Goal: Task Accomplishment & Management: Use online tool/utility

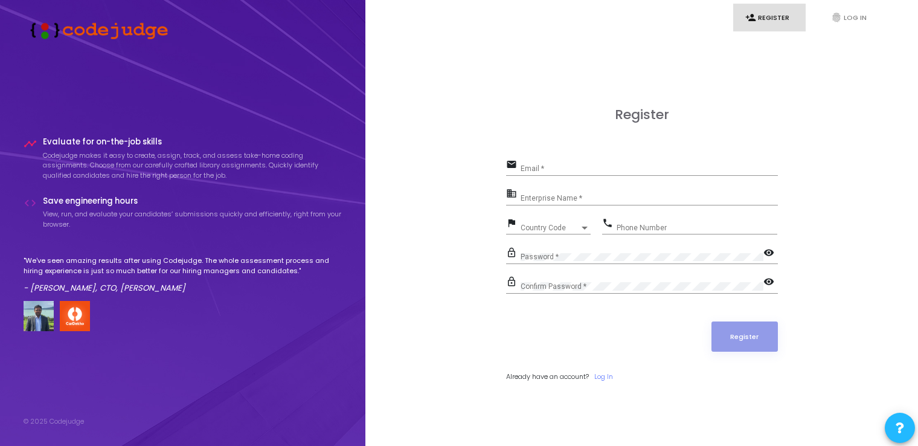
click at [558, 164] on div "Email *" at bounding box center [649, 165] width 257 height 19
click at [553, 170] on input "Email *" at bounding box center [649, 168] width 257 height 8
click at [414, 248] on div "Register email Email * Required field business Enterprise Name * flag Country C…" at bounding box center [642, 258] width 526 height 446
click at [571, 173] on input "Email *" at bounding box center [649, 168] width 257 height 8
type input "[EMAIL_ADDRESS][PERSON_NAME][PERSON_NAME][DOMAIN_NAME]"
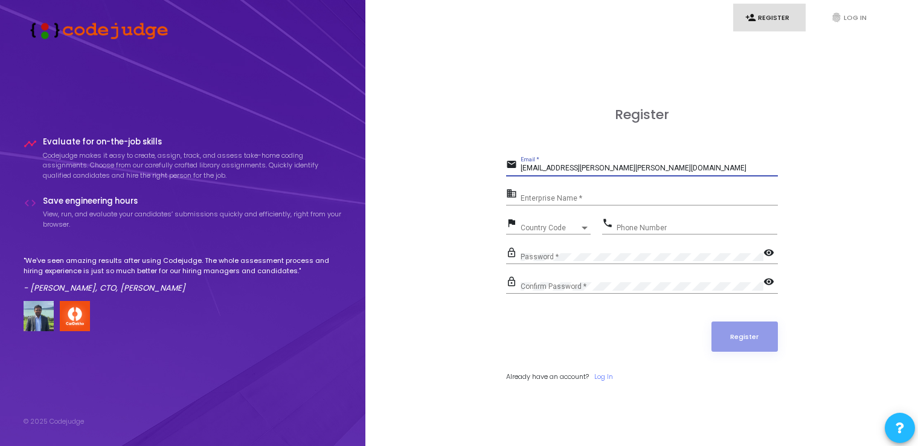
click at [552, 199] on input "Enterprise Name *" at bounding box center [649, 198] width 257 height 8
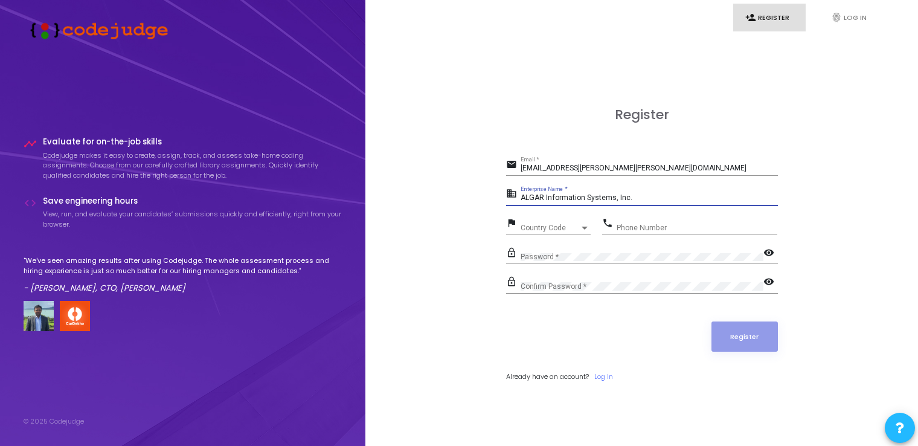
type input "ALGAR Information Systems, Inc."
click at [547, 224] on div "Country Code Country Code" at bounding box center [556, 225] width 70 height 19
type input "6"
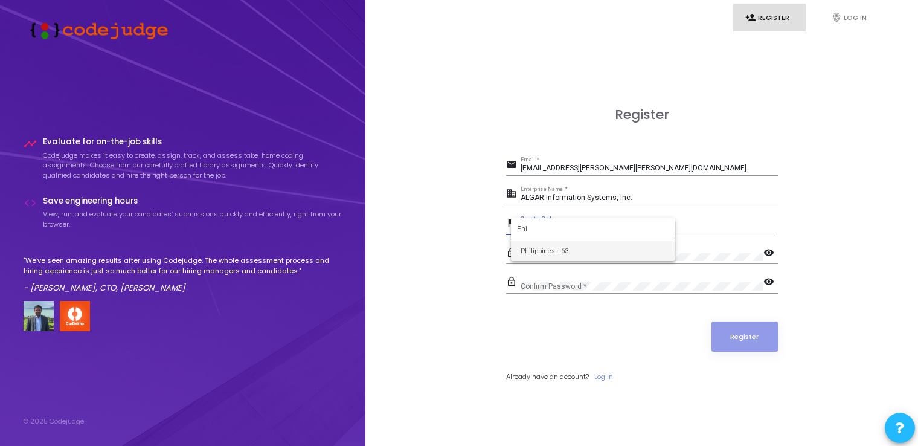
type input "Phi"
click at [585, 248] on span "Philippines +63" at bounding box center [593, 251] width 145 height 20
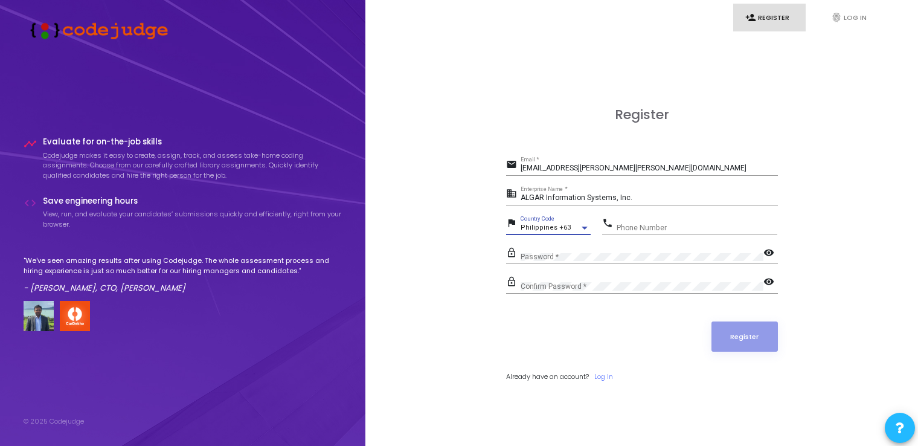
click at [652, 225] on input "Phone Number" at bounding box center [697, 228] width 161 height 8
type input "9209239983"
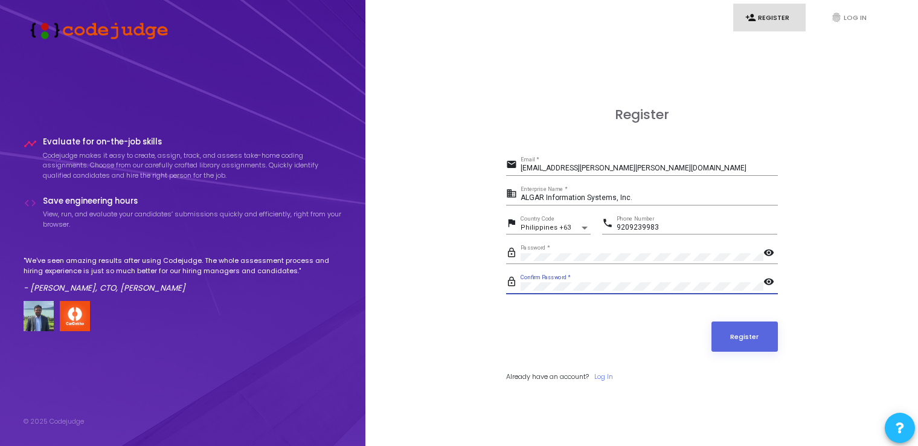
click at [773, 253] on mat-icon "visibility" at bounding box center [771, 253] width 14 height 14
click at [768, 277] on mat-icon "visibility" at bounding box center [771, 282] width 14 height 14
click at [748, 332] on button "Register" at bounding box center [745, 336] width 66 height 30
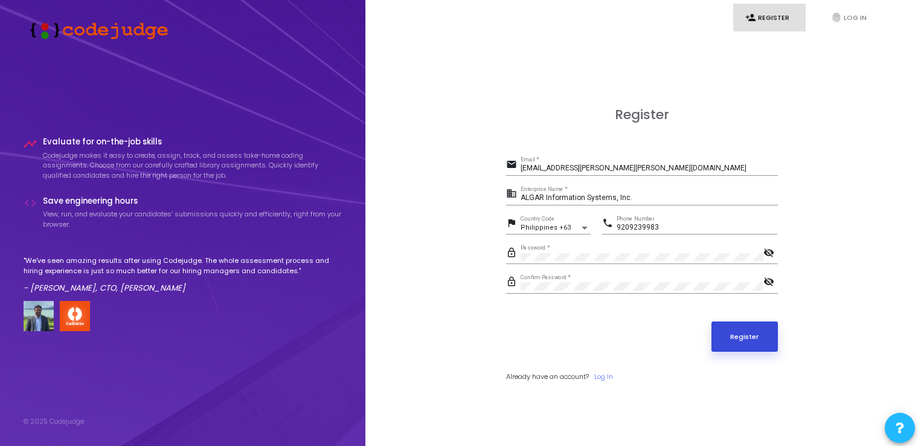
click at [758, 333] on button "Register" at bounding box center [745, 336] width 66 height 30
click at [739, 330] on button "Register" at bounding box center [745, 336] width 66 height 30
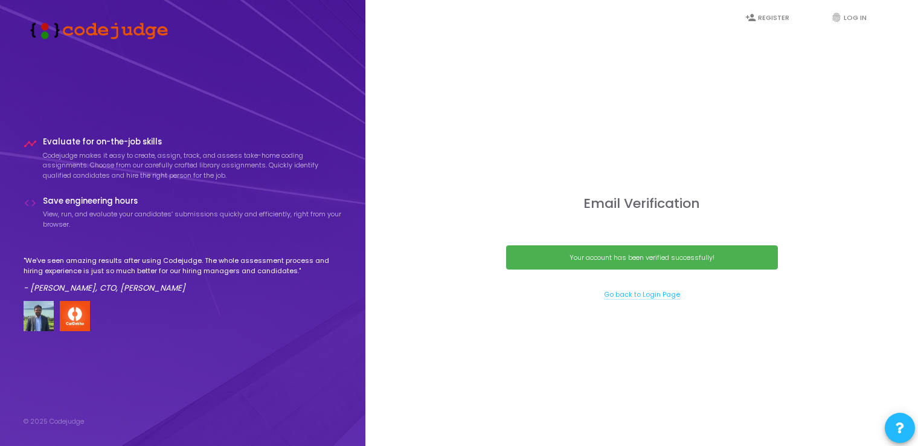
click at [633, 292] on link "Go back to Login Page" at bounding box center [642, 294] width 76 height 10
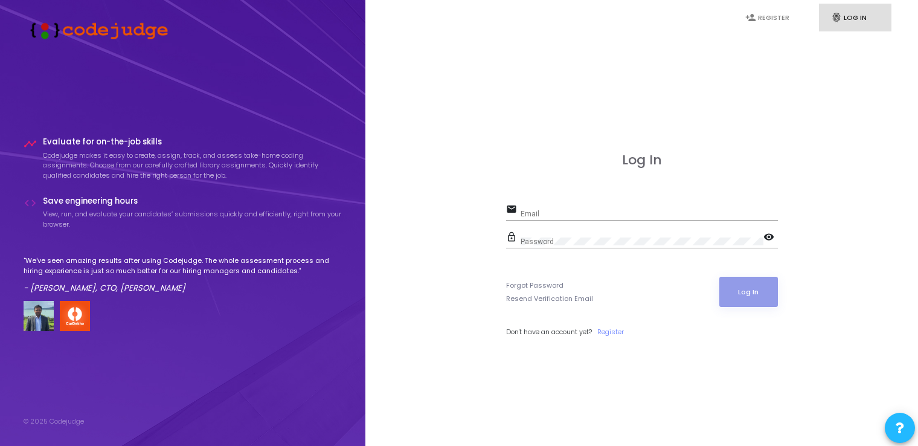
click at [579, 208] on div "Email" at bounding box center [649, 211] width 257 height 19
type input "[EMAIL_ADDRESS][PERSON_NAME][PERSON_NAME][DOMAIN_NAME]"
click at [759, 291] on button "Log In" at bounding box center [749, 292] width 59 height 30
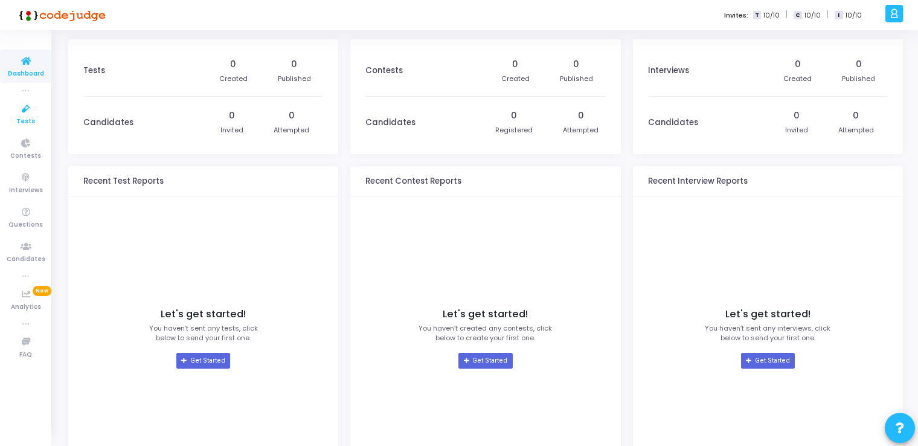
click at [30, 111] on icon at bounding box center [25, 108] width 25 height 15
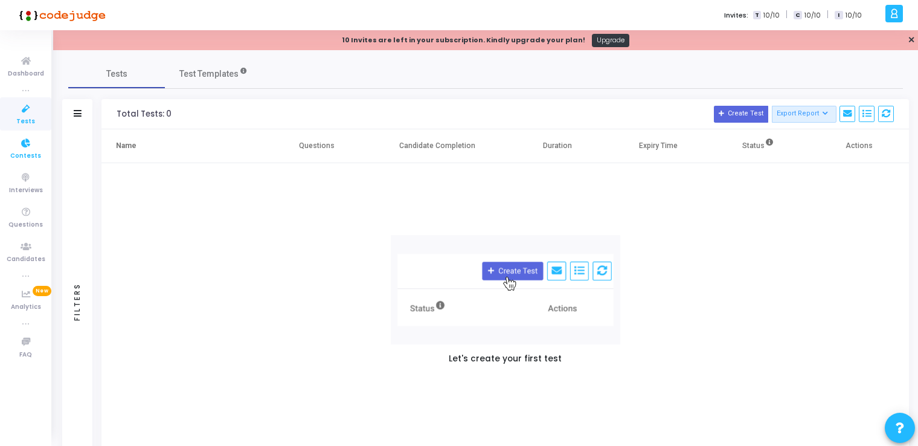
click at [27, 152] on span "Contests" at bounding box center [25, 156] width 31 height 10
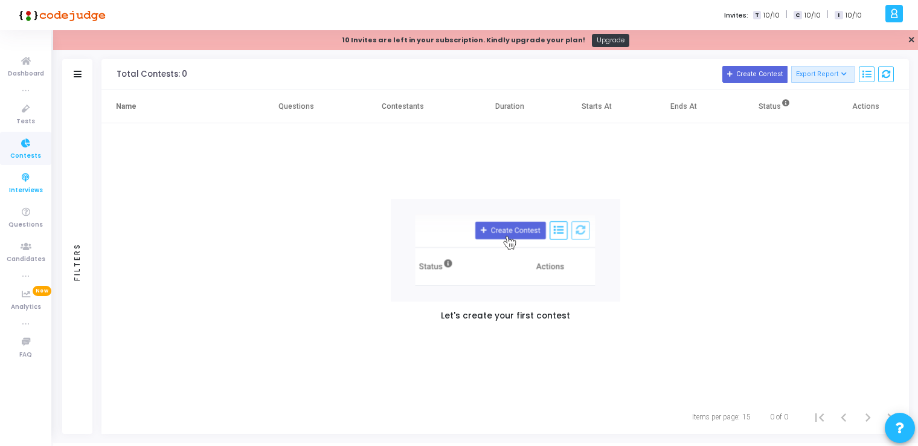
click at [24, 184] on icon at bounding box center [25, 177] width 25 height 15
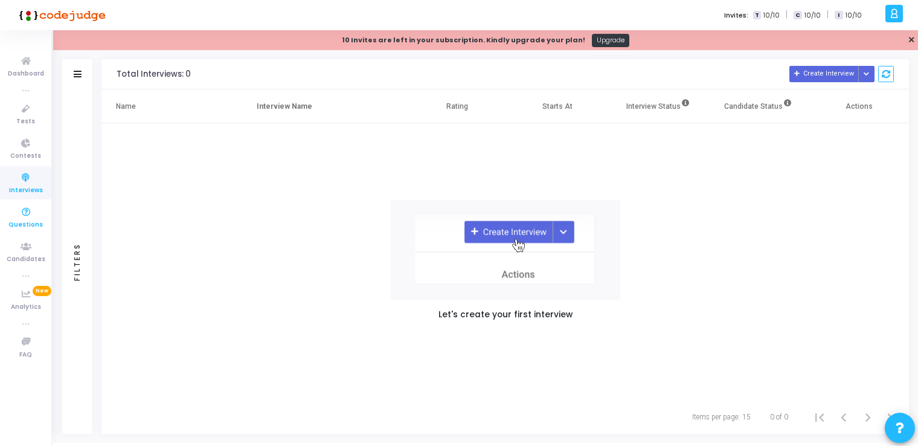
click at [24, 211] on icon at bounding box center [25, 212] width 25 height 15
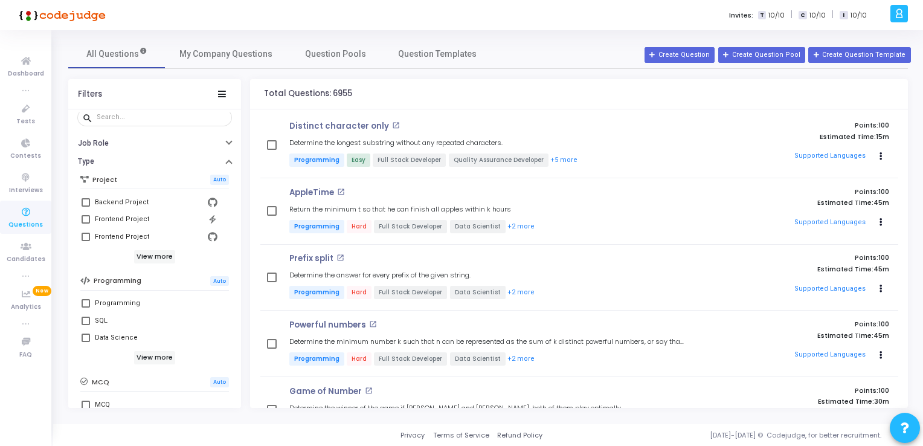
scroll to position [181, 0]
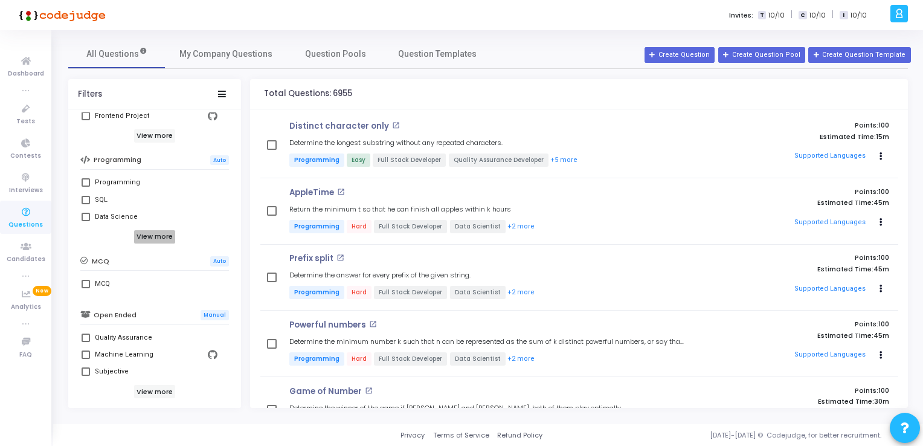
click at [149, 238] on h6 "View more" at bounding box center [155, 236] width 42 height 13
click at [83, 182] on span at bounding box center [86, 182] width 8 height 8
click at [85, 187] on input "Programming" at bounding box center [85, 187] width 1 height 1
checkbox input "true"
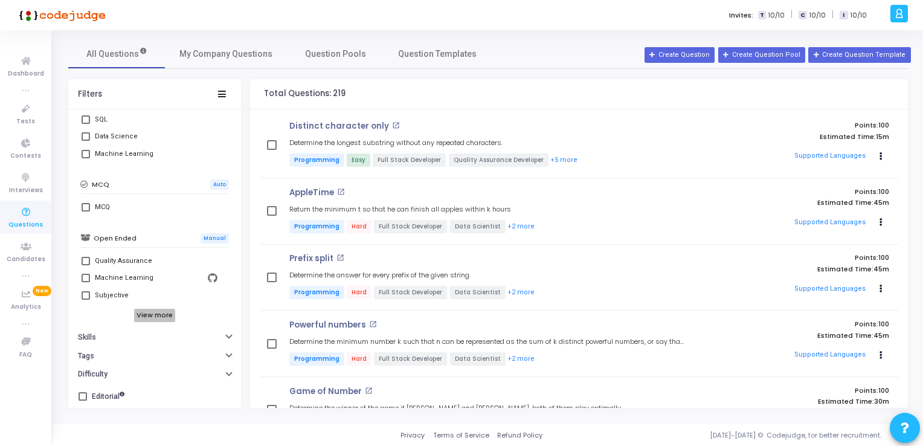
click at [150, 315] on h6 "View more" at bounding box center [155, 315] width 42 height 13
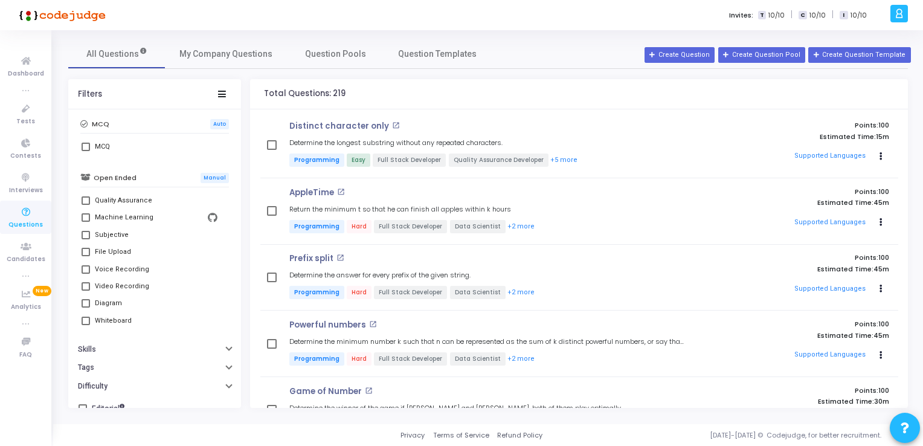
scroll to position [334, 0]
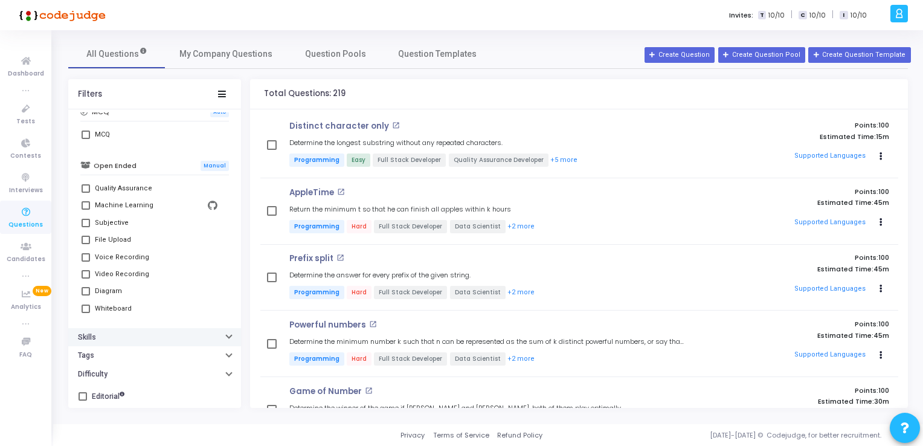
click at [227, 335] on icon "button" at bounding box center [229, 335] width 5 height 3
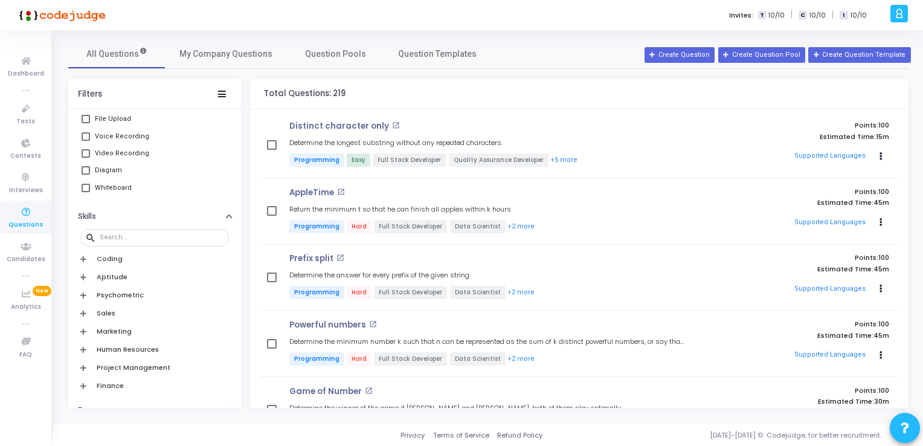
scroll to position [509, 0]
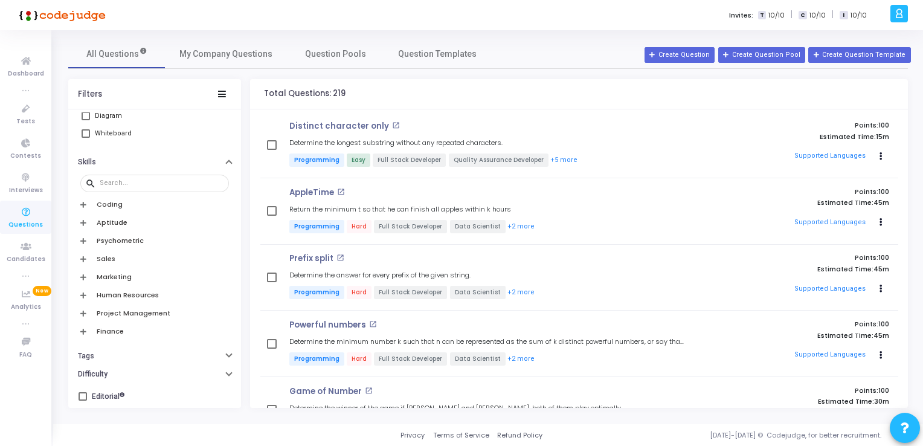
click at [83, 202] on icon at bounding box center [83, 204] width 6 height 7
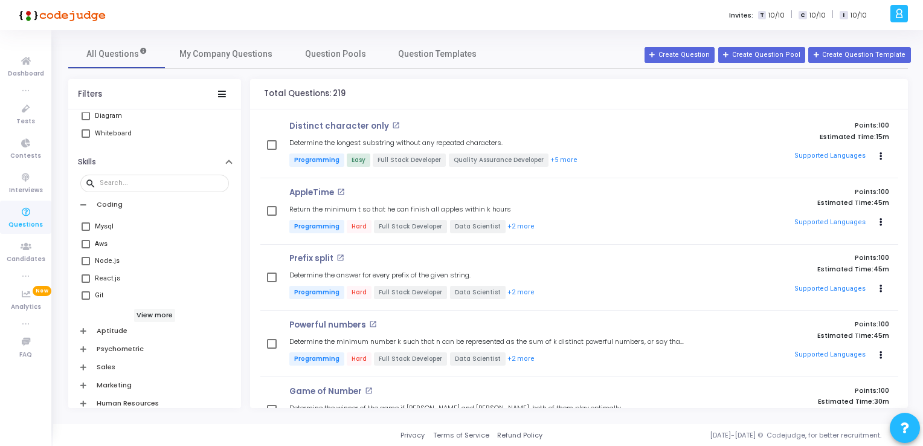
scroll to position [570, 0]
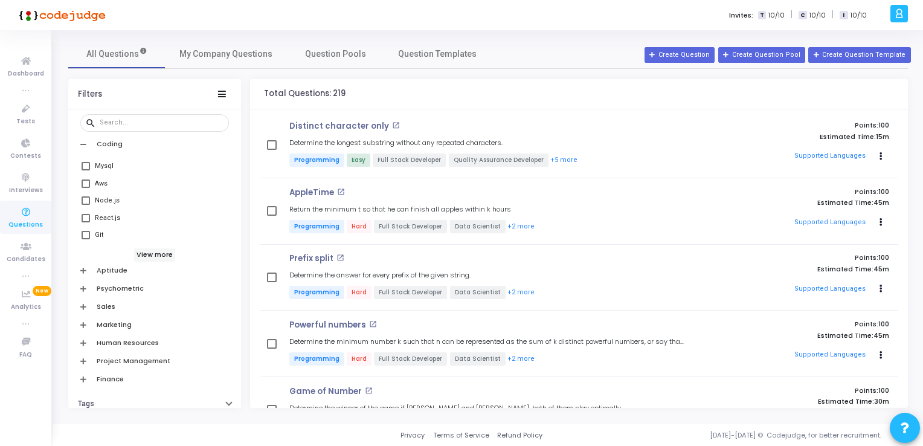
click at [85, 268] on icon at bounding box center [83, 270] width 6 height 7
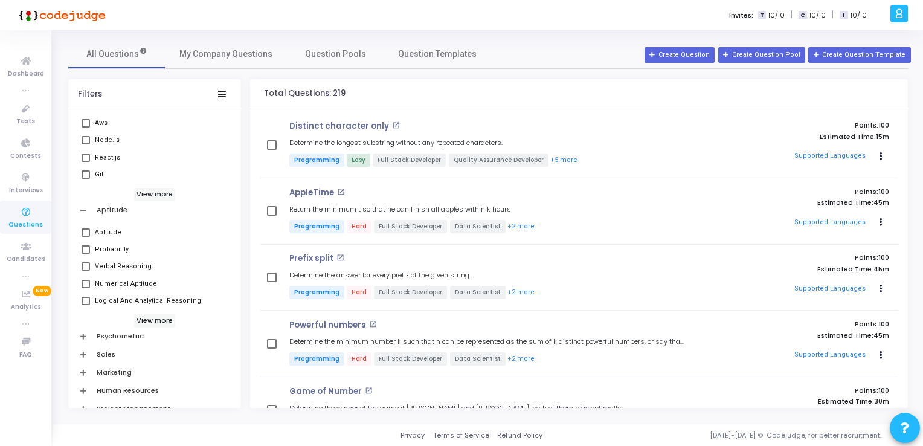
click at [89, 299] on span at bounding box center [86, 301] width 8 height 8
click at [86, 305] on input "Logical And Analytical Reasoning" at bounding box center [85, 305] width 1 height 1
checkbox input "true"
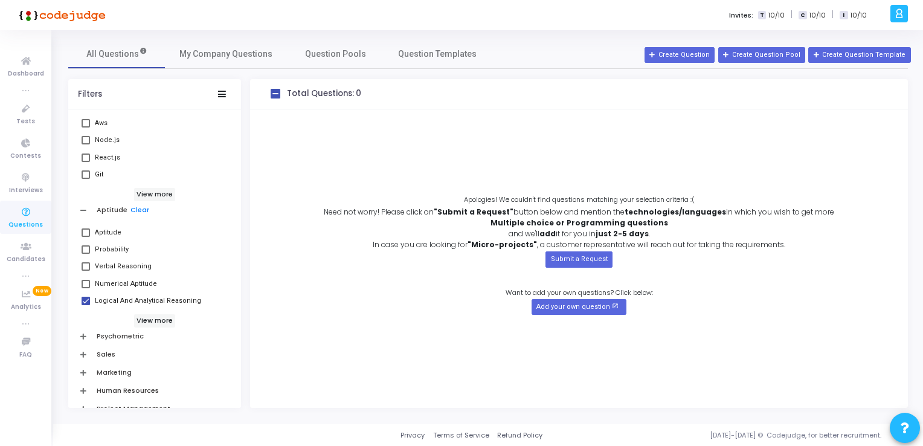
click at [85, 283] on span at bounding box center [86, 284] width 8 height 8
click at [85, 288] on input "Numerical Aptitude" at bounding box center [85, 288] width 1 height 1
checkbox input "true"
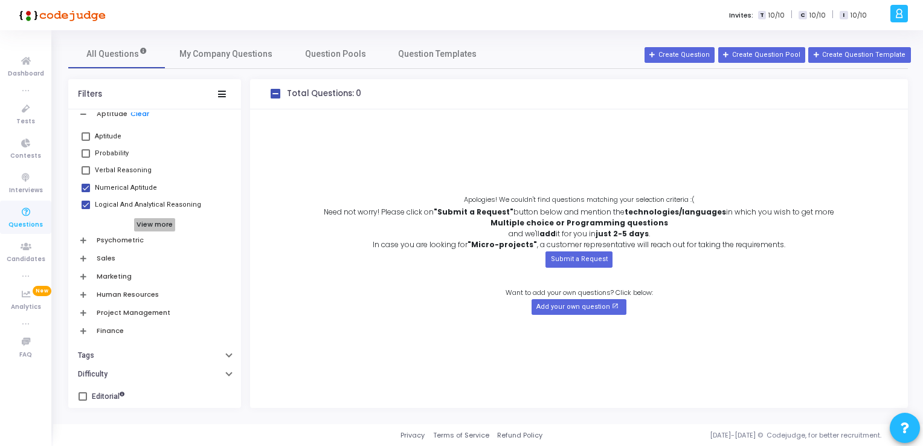
click at [150, 224] on h6 "View more" at bounding box center [155, 224] width 42 height 13
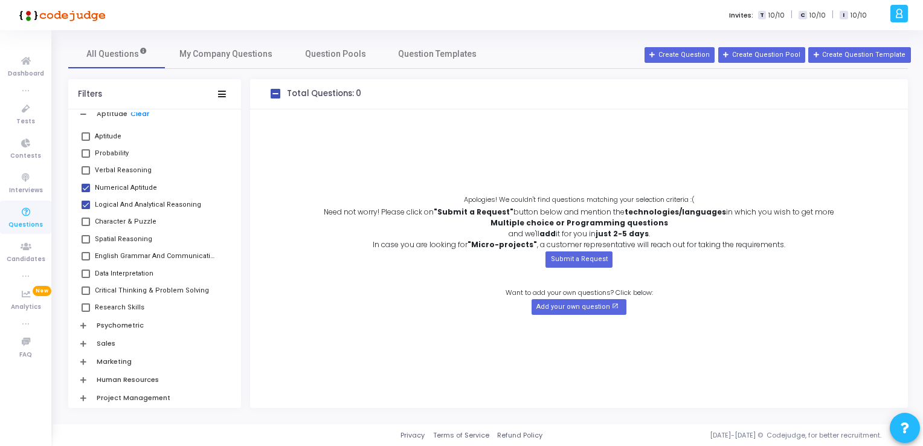
scroll to position [787, 0]
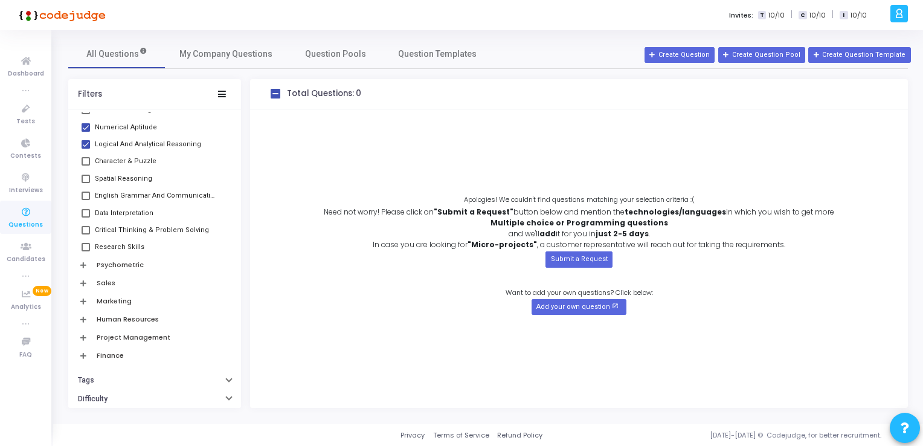
click at [138, 267] on h6 "Psychometric" at bounding box center [120, 265] width 47 height 8
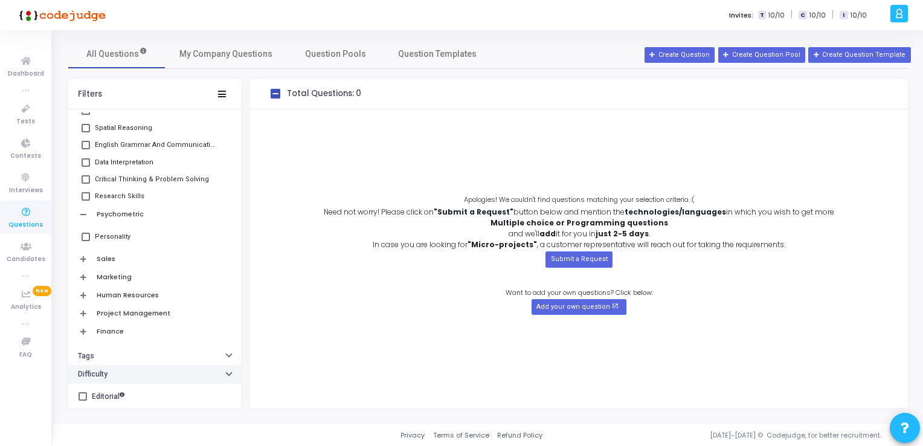
click at [203, 376] on button "Difficulty" at bounding box center [154, 374] width 173 height 19
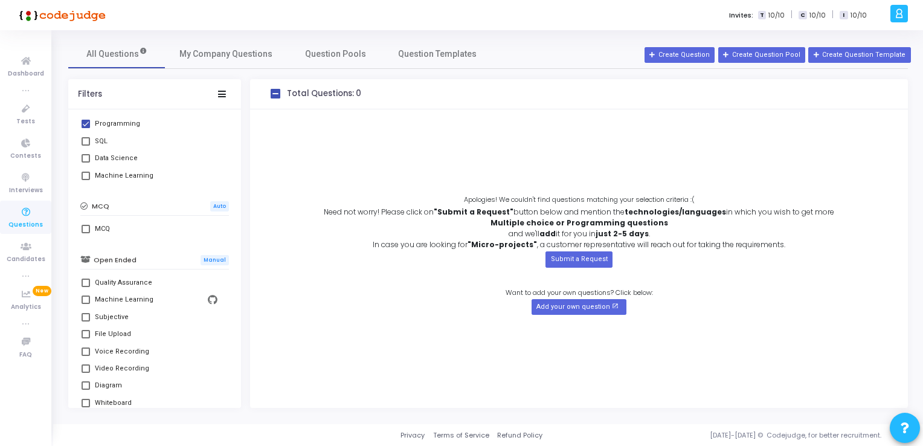
scroll to position [0, 0]
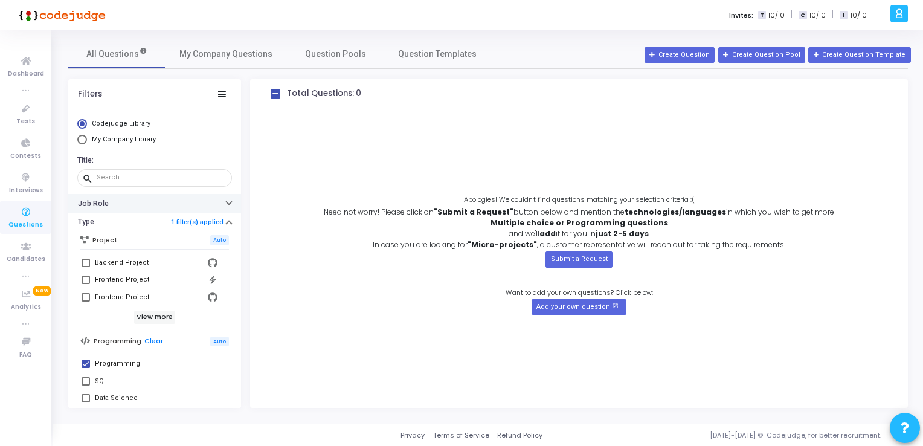
click at [213, 202] on button "Job Role" at bounding box center [154, 203] width 173 height 19
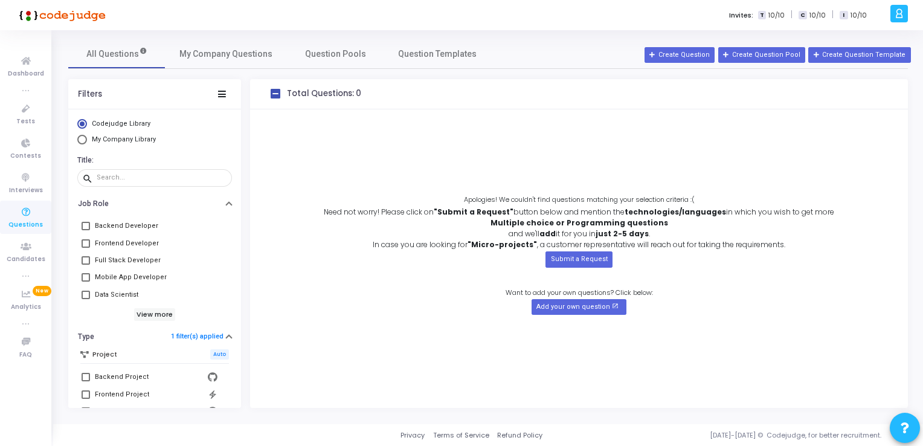
click at [86, 259] on span at bounding box center [86, 260] width 8 height 8
click at [86, 265] on input "Full Stack Developer" at bounding box center [85, 265] width 1 height 1
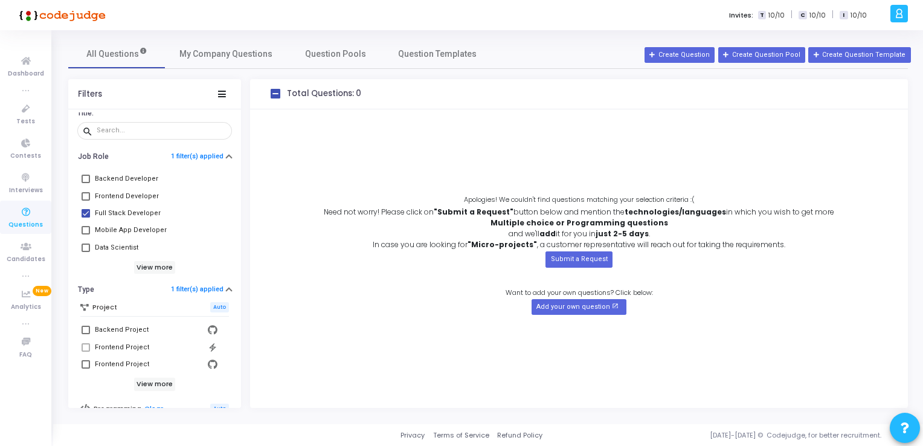
scroll to position [53, 0]
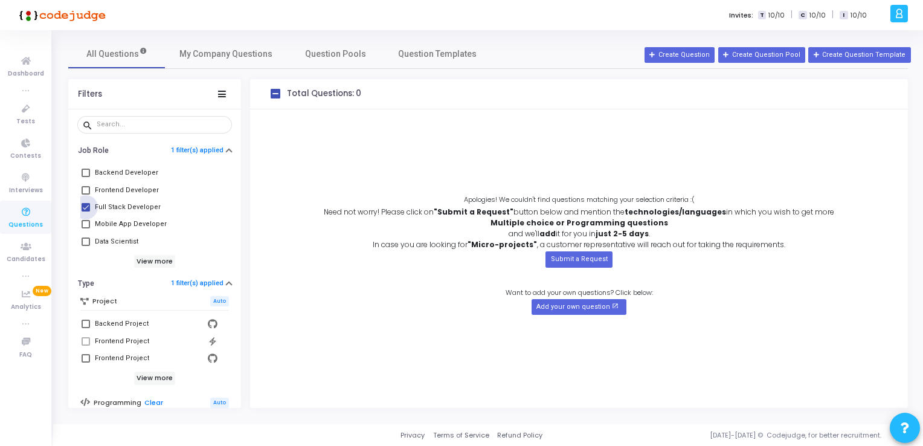
click at [83, 204] on span at bounding box center [86, 207] width 8 height 8
click at [85, 211] on input "Full Stack Developer" at bounding box center [85, 211] width 1 height 1
checkbox input "false"
click at [86, 172] on span at bounding box center [86, 173] width 8 height 8
click at [86, 177] on input "Backend Developer" at bounding box center [85, 177] width 1 height 1
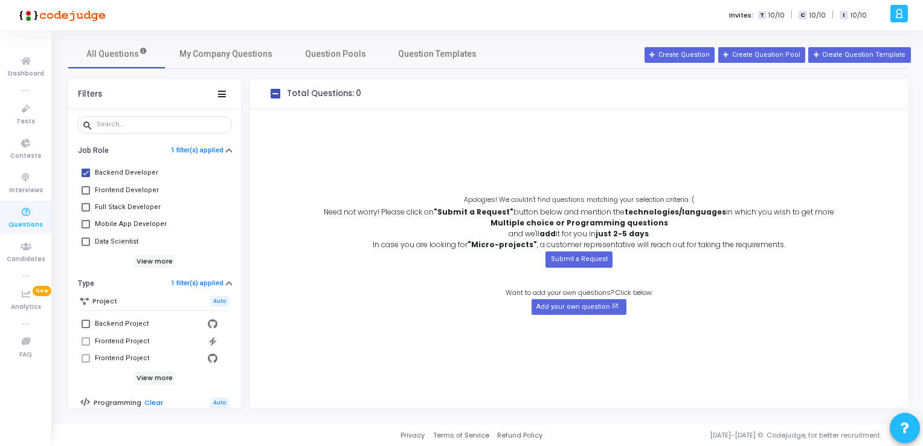
click at [86, 172] on span at bounding box center [86, 173] width 8 height 8
click at [86, 177] on input "Backend Developer" at bounding box center [85, 177] width 1 height 1
checkbox input "false"
click at [87, 206] on span at bounding box center [86, 207] width 8 height 8
click at [86, 211] on input "Full Stack Developer" at bounding box center [85, 211] width 1 height 1
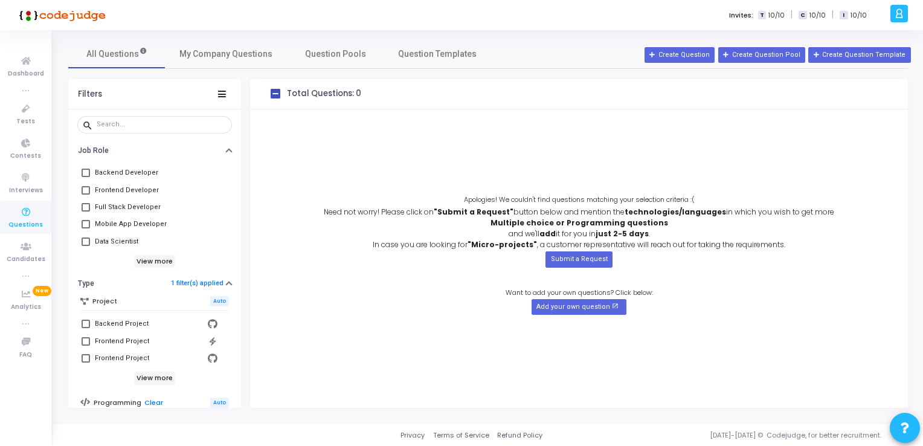
checkbox input "true"
drag, startPoint x: 236, startPoint y: 172, endPoint x: 236, endPoint y: 195, distance: 23.6
click at [236, 195] on div "Backend Developer Frontend Developer Full Stack Developer Mobile App Developer …" at bounding box center [154, 213] width 173 height 108
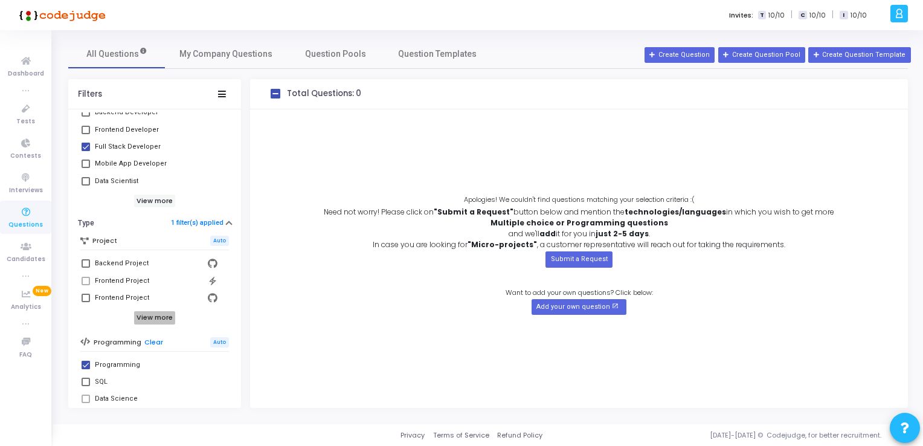
click at [161, 317] on h6 "View more" at bounding box center [155, 317] width 42 height 13
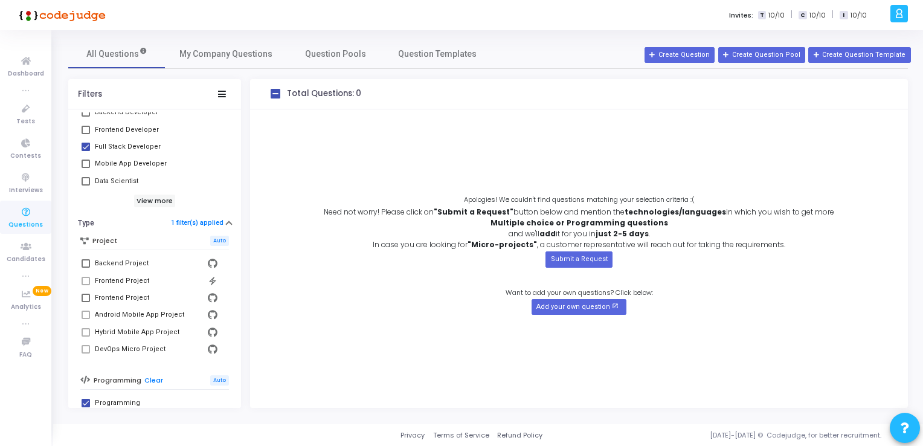
click at [86, 347] on span at bounding box center [86, 349] width 8 height 8
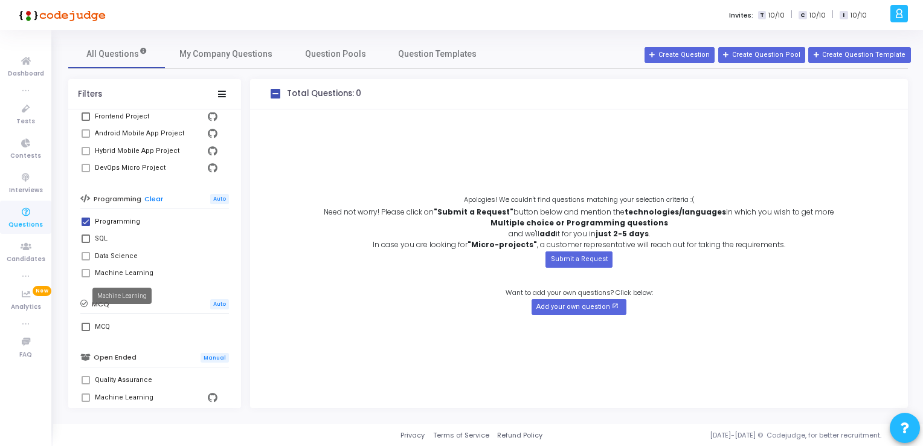
scroll to position [355, 0]
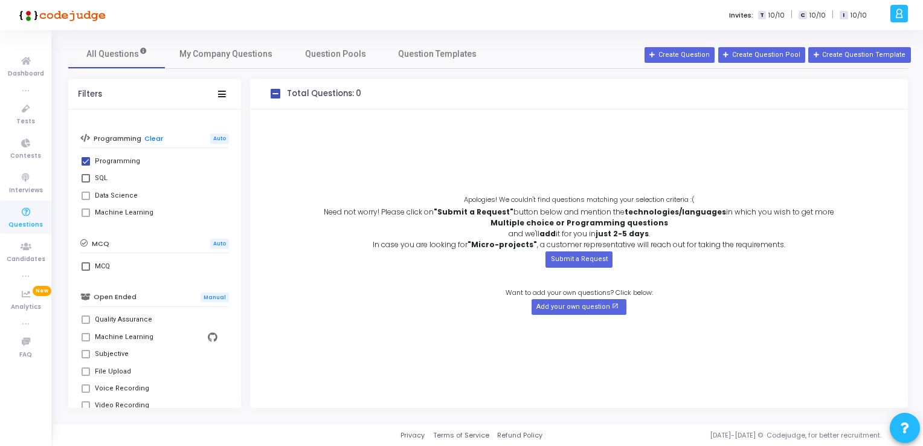
click at [85, 175] on span at bounding box center [86, 178] width 8 height 8
click at [85, 182] on input "SQL" at bounding box center [85, 182] width 1 height 1
click at [85, 175] on span at bounding box center [86, 178] width 8 height 8
click at [85, 182] on input "SQL" at bounding box center [85, 182] width 1 height 1
checkbox input "false"
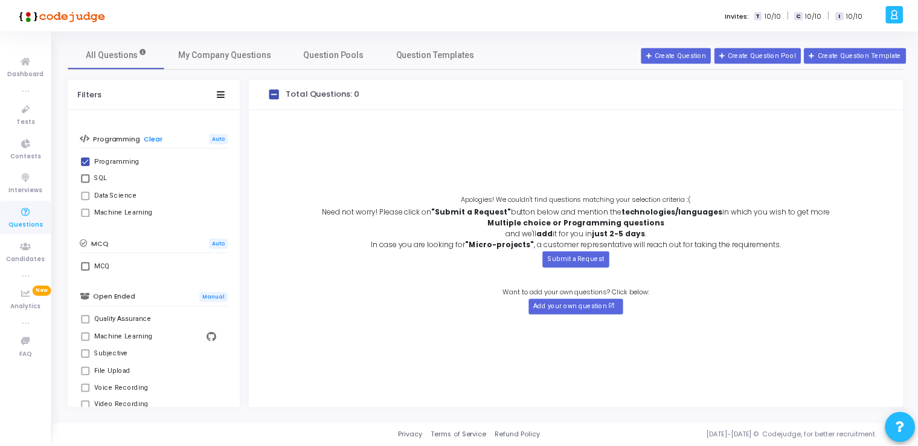
scroll to position [174, 0]
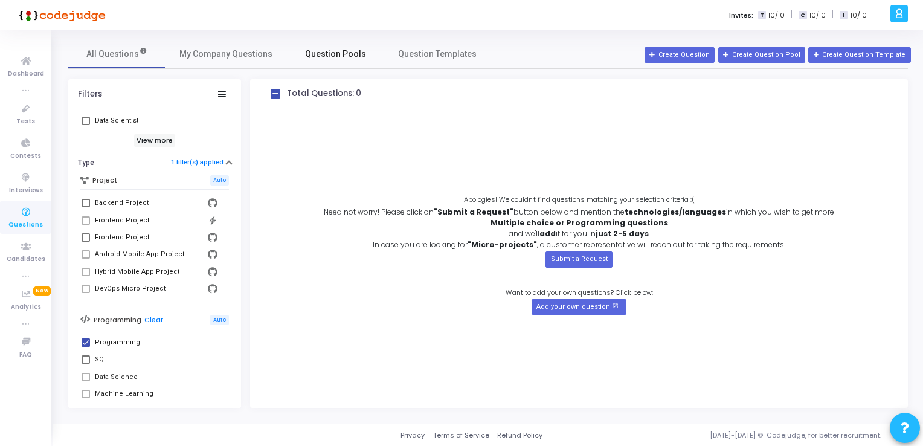
click at [323, 51] on span "Question Pools" at bounding box center [335, 54] width 61 height 13
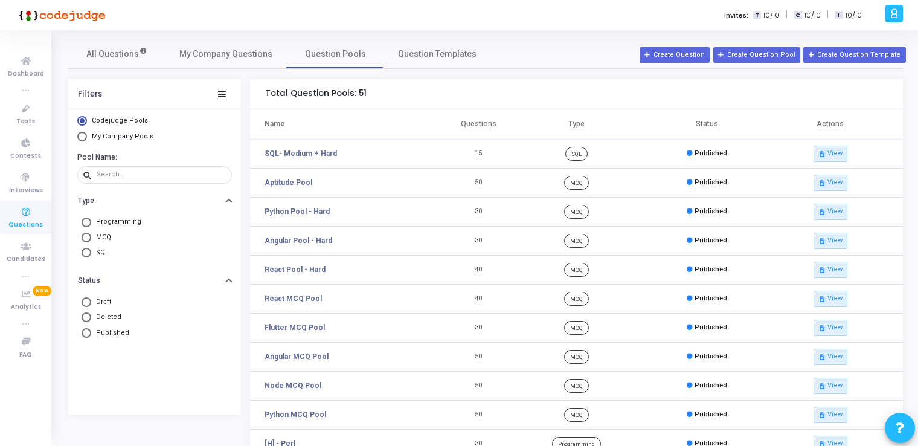
click at [86, 222] on span at bounding box center [86, 222] width 0 height 0
click at [86, 222] on input "Programming" at bounding box center [87, 222] width 10 height 10
radio input "true"
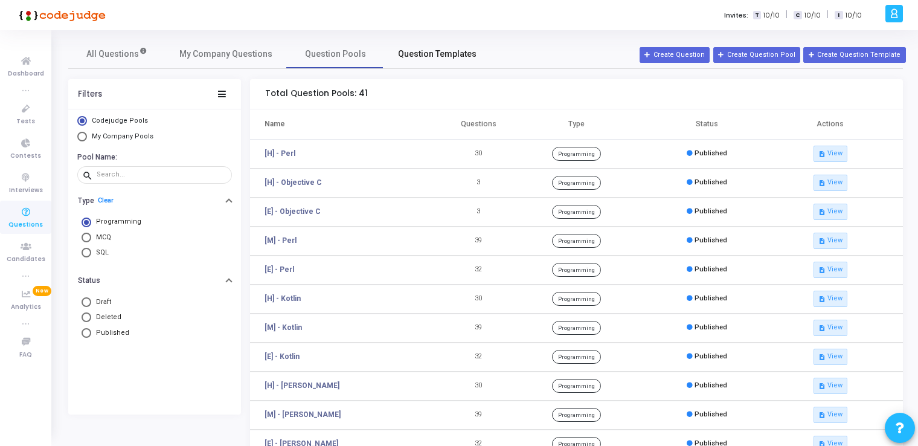
click at [453, 55] on span "Question Templates" at bounding box center [437, 54] width 79 height 13
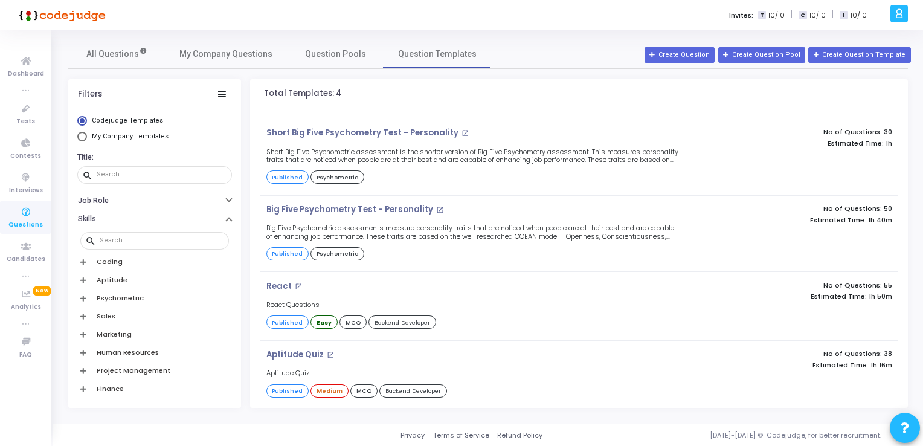
click at [83, 259] on icon at bounding box center [83, 262] width 6 height 7
click at [166, 373] on h6 "View more" at bounding box center [155, 372] width 42 height 13
click at [85, 298] on span at bounding box center [86, 298] width 8 height 8
click at [85, 303] on input "C#" at bounding box center [85, 303] width 1 height 1
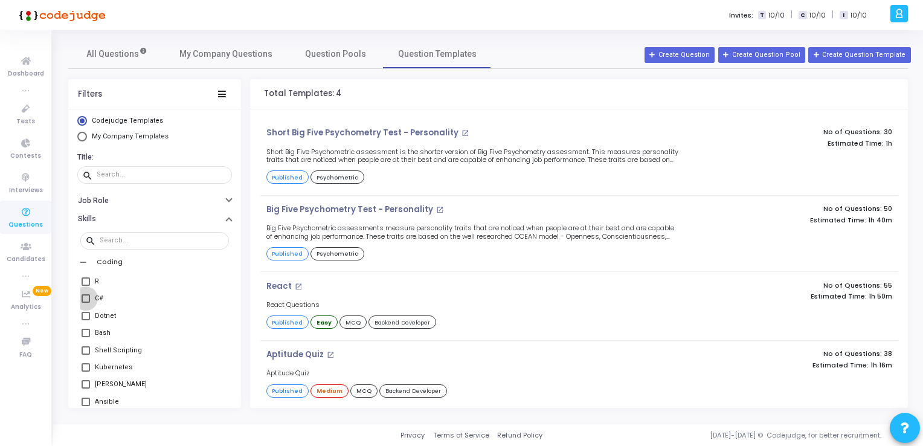
checkbox input "true"
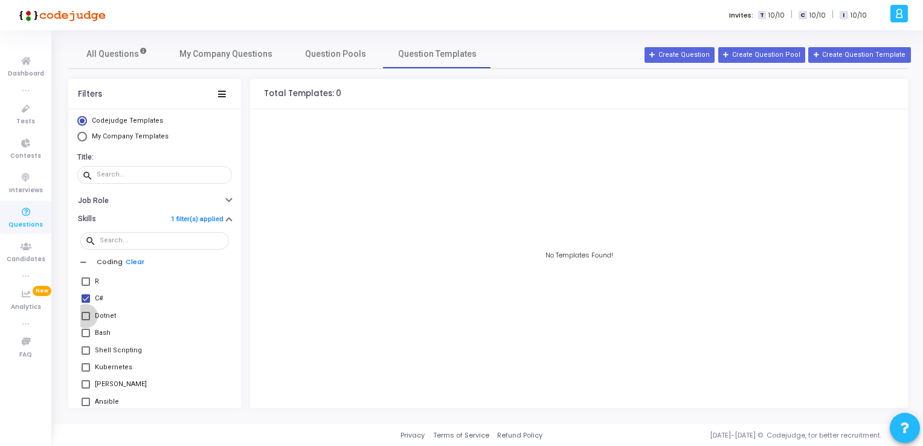
click at [82, 312] on span at bounding box center [86, 316] width 8 height 8
click at [85, 320] on input "Dotnet" at bounding box center [85, 320] width 1 height 1
checkbox input "true"
click at [214, 196] on button "Job Role" at bounding box center [154, 200] width 173 height 19
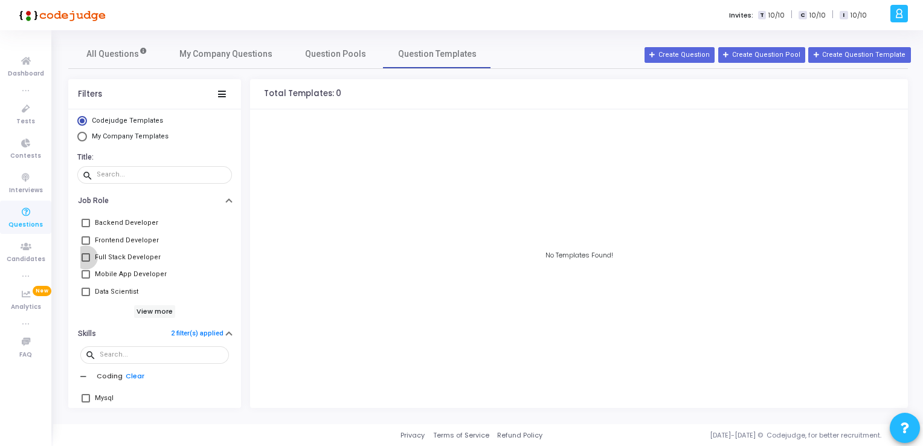
click at [85, 257] on span at bounding box center [86, 257] width 8 height 8
click at [85, 262] on input "Full Stack Developer" at bounding box center [85, 262] width 1 height 1
checkbox input "true"
click at [27, 120] on span "Tests" at bounding box center [25, 122] width 19 height 10
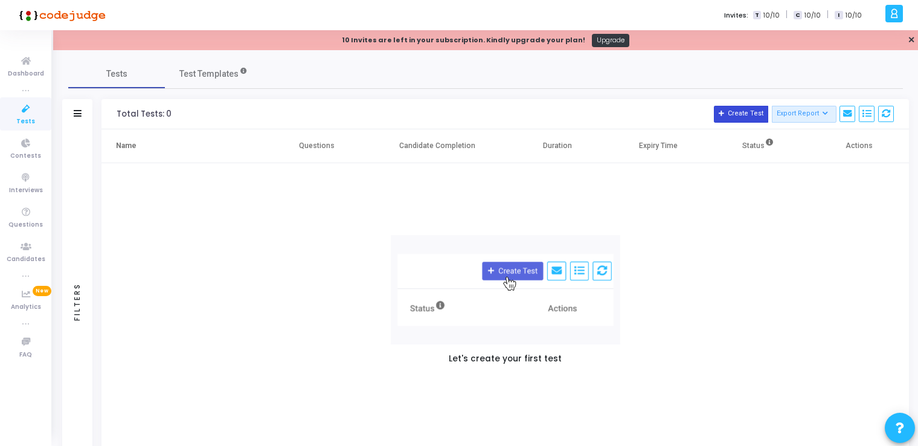
click at [753, 112] on button "Create Test" at bounding box center [741, 114] width 54 height 17
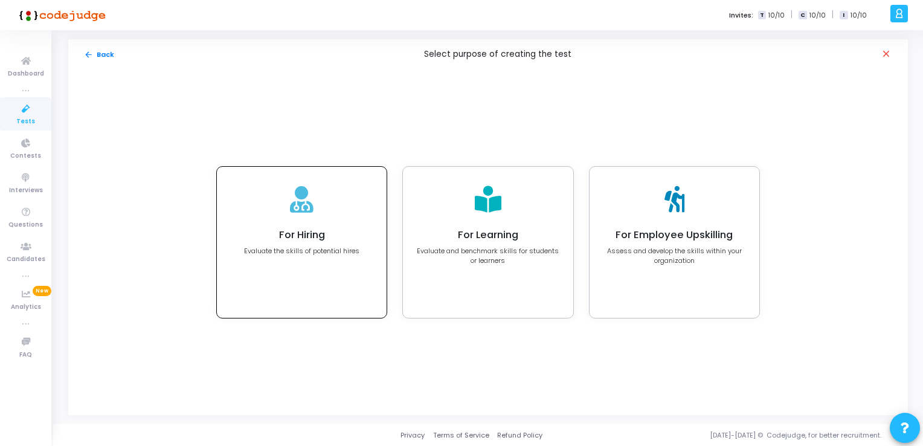
click at [330, 249] on p "Evaluate the skills of potential hires" at bounding box center [301, 251] width 115 height 10
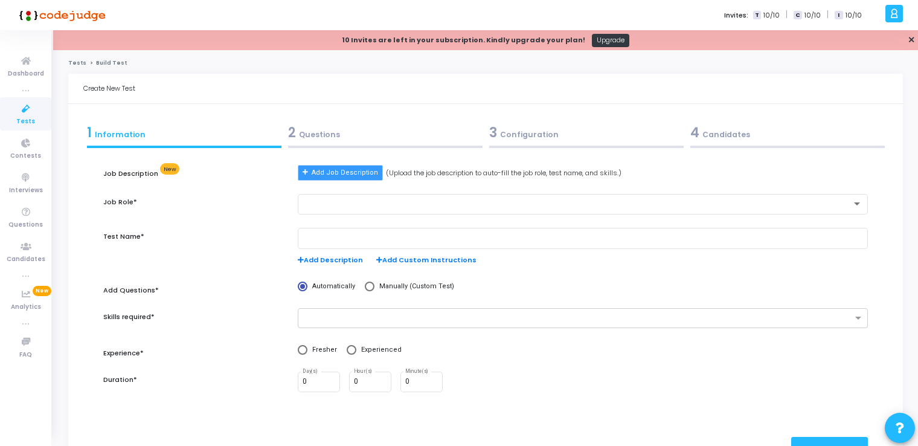
click at [353, 173] on span "Add Job Description" at bounding box center [345, 173] width 66 height 10
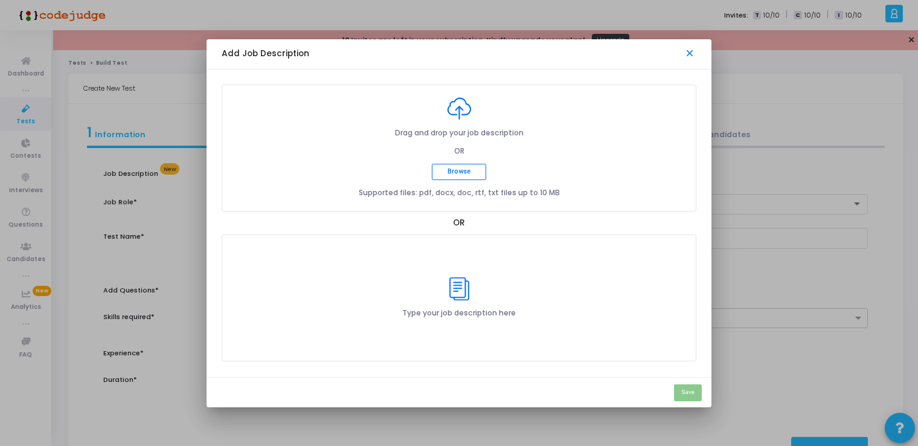
click at [694, 54] on mat-icon "close" at bounding box center [690, 54] width 12 height 12
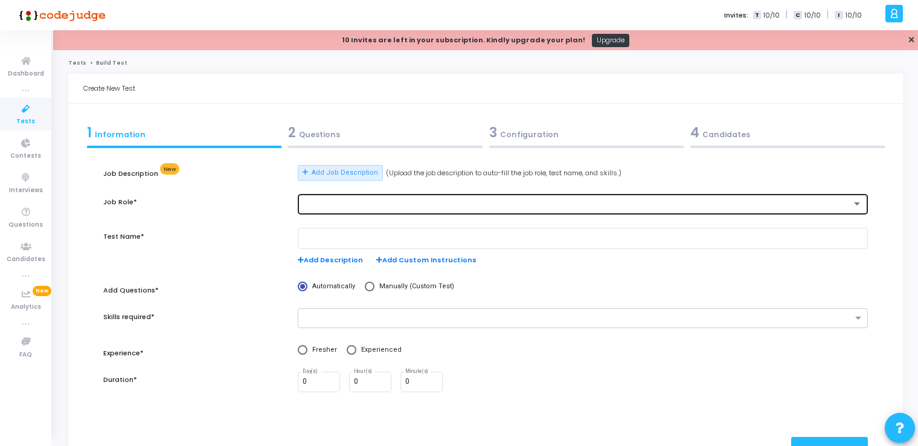
click at [376, 195] on div at bounding box center [583, 203] width 561 height 22
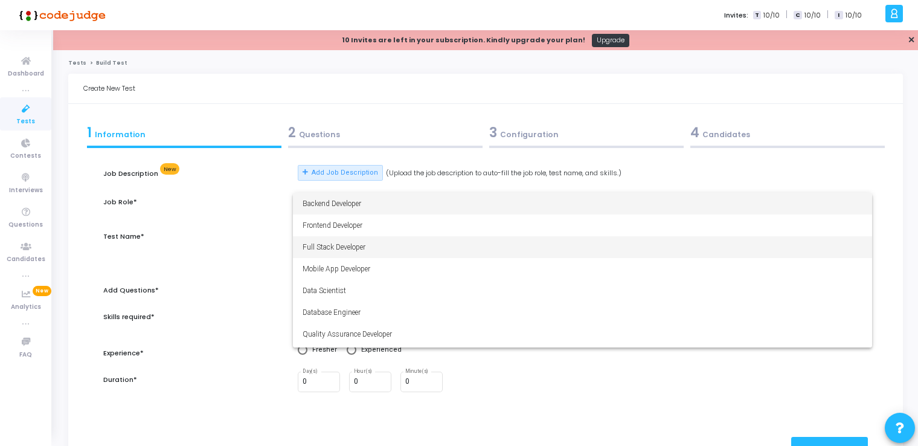
click at [360, 250] on span "Full Stack Developer" at bounding box center [583, 247] width 561 height 22
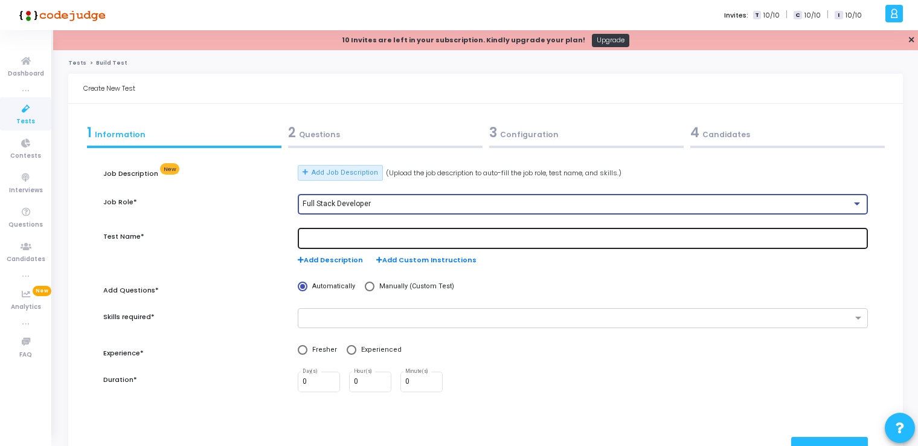
click at [346, 234] on input "text" at bounding box center [583, 238] width 561 height 8
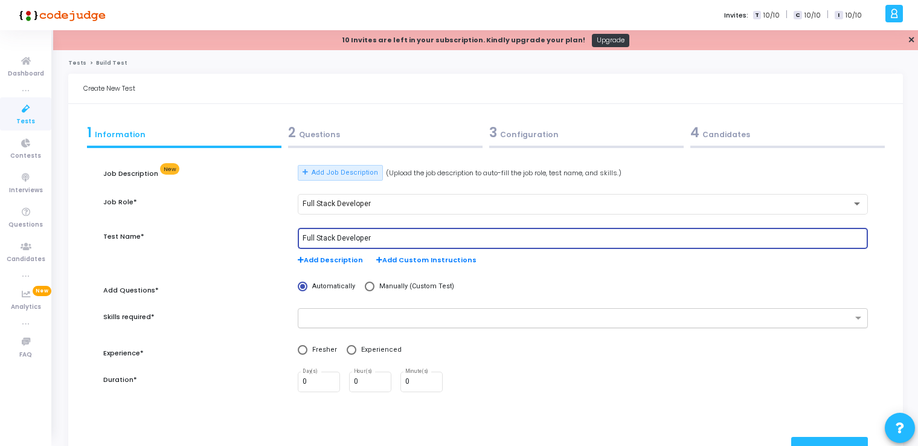
type input "Full Stack Developer"
click at [382, 314] on input "text" at bounding box center [578, 319] width 548 height 10
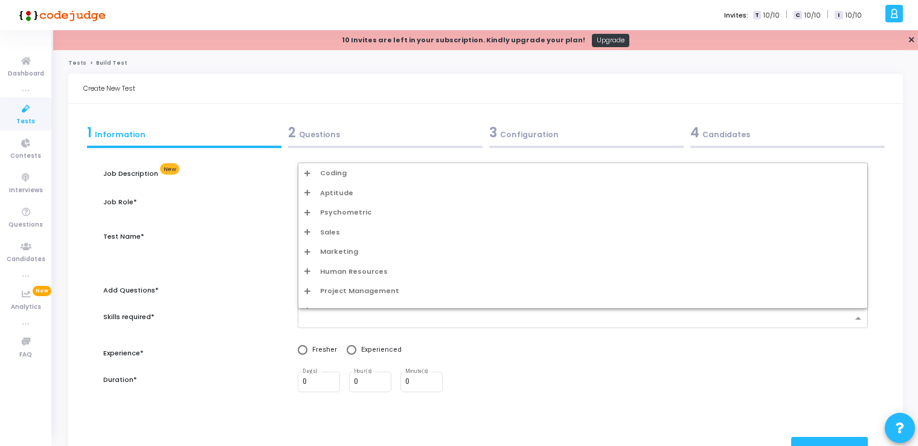
click at [313, 172] on div "Coding" at bounding box center [582, 173] width 557 height 10
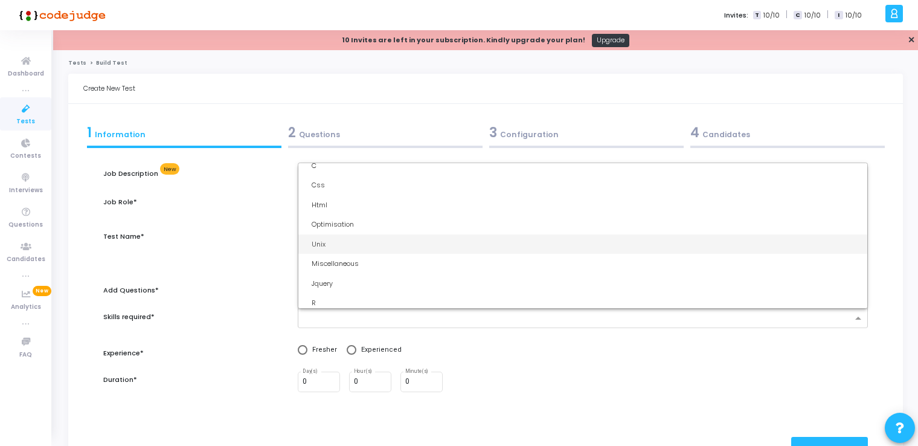
scroll to position [362, 0]
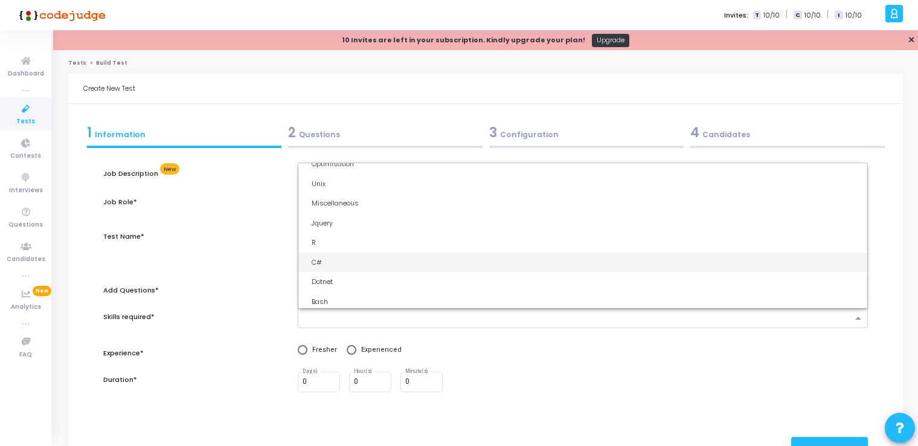
click at [331, 256] on div "C#" at bounding box center [582, 263] width 569 height 20
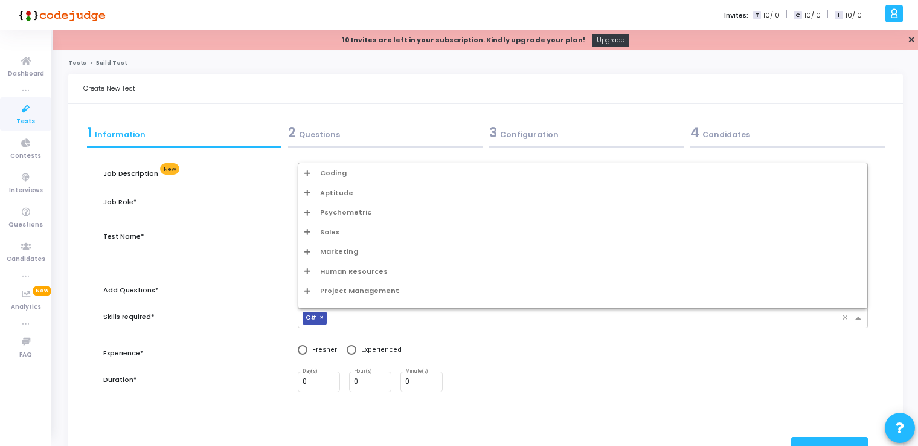
click at [409, 311] on div "× C#" at bounding box center [570, 318] width 544 height 19
click at [306, 172] on icon "Options list" at bounding box center [307, 173] width 6 height 7
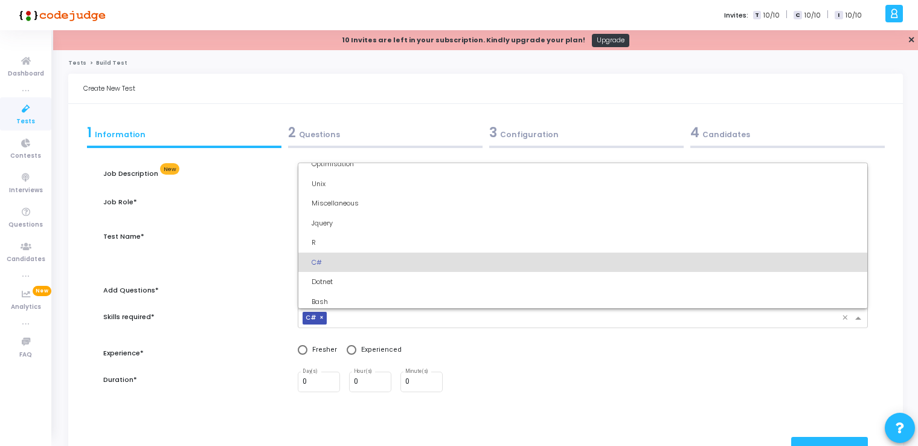
scroll to position [423, 0]
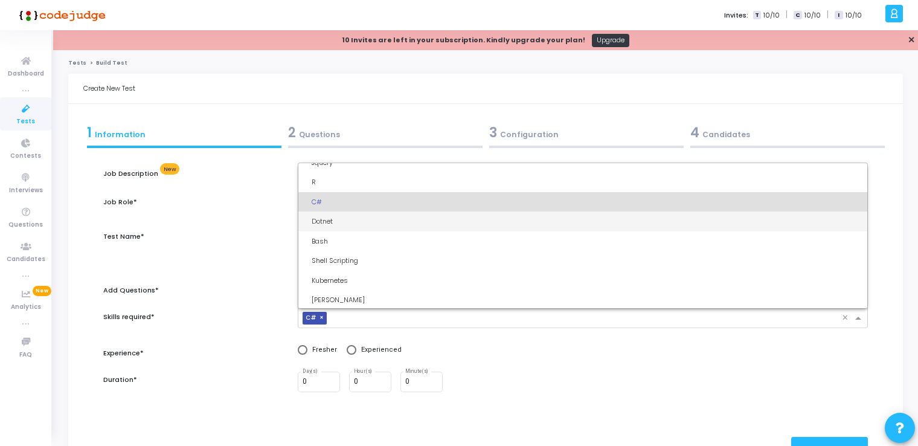
click at [330, 216] on div "Dotnet" at bounding box center [587, 221] width 550 height 10
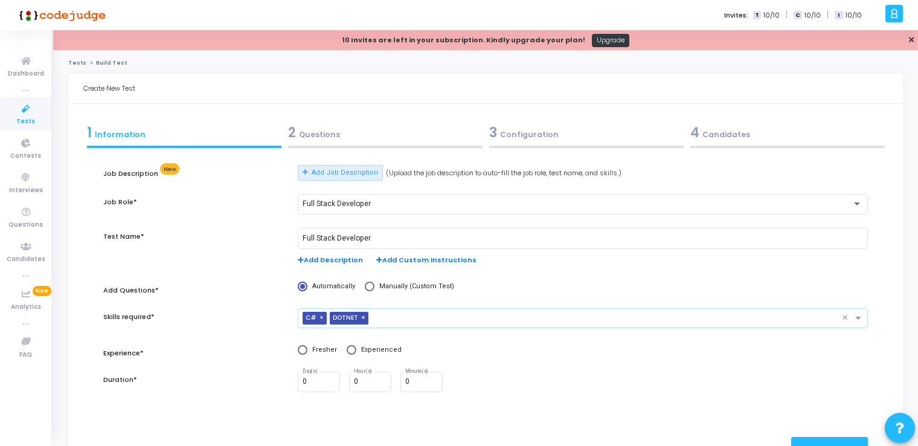
click at [417, 319] on input "text" at bounding box center [607, 319] width 469 height 10
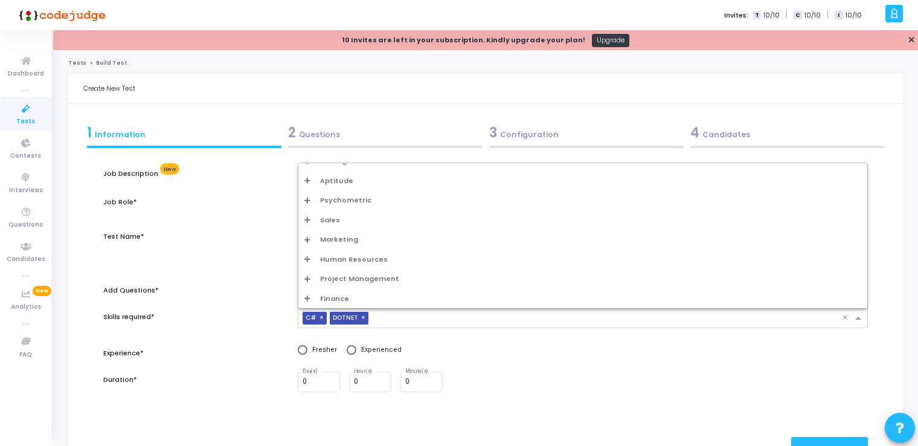
scroll to position [0, 0]
click at [313, 172] on div "Coding" at bounding box center [582, 173] width 557 height 10
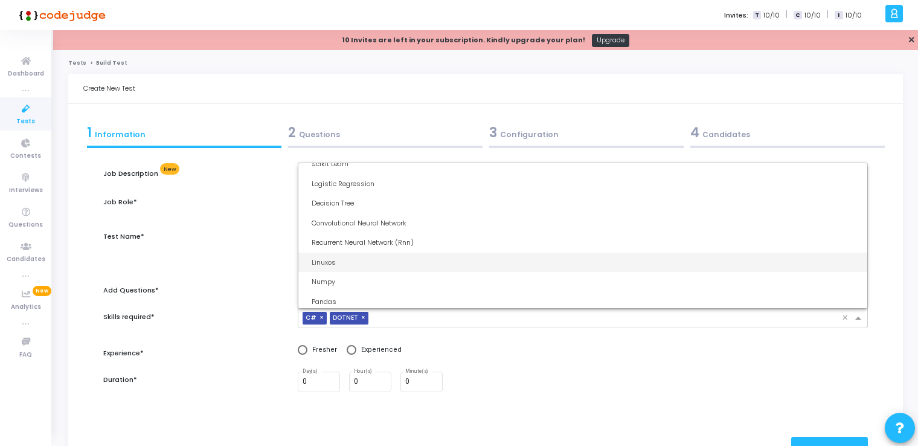
scroll to position [1994, 0]
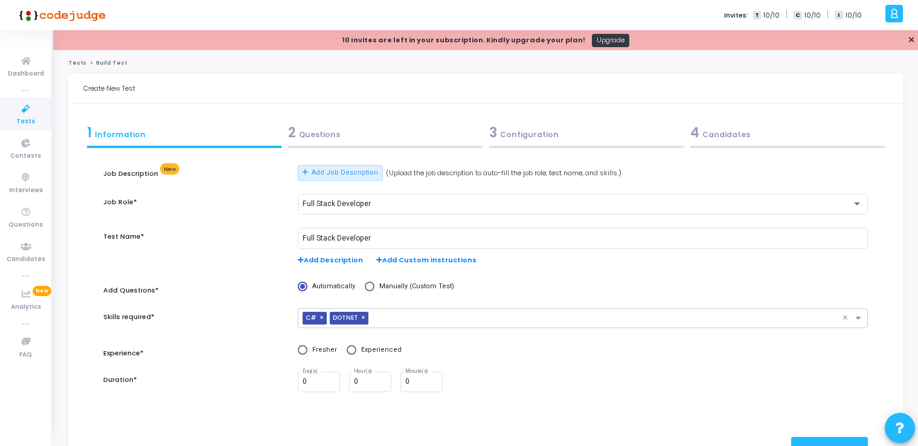
click at [210, 419] on div "publish Publish Now Questions >" at bounding box center [485, 448] width 764 height 59
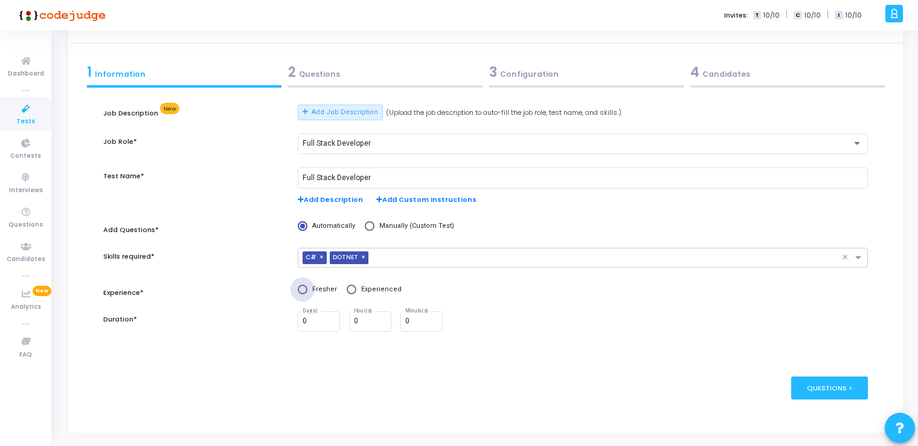
click at [308, 293] on span "Fresher" at bounding box center [322, 290] width 30 height 10
click at [307, 293] on input "Fresher" at bounding box center [303, 290] width 10 height 10
radio input "true"
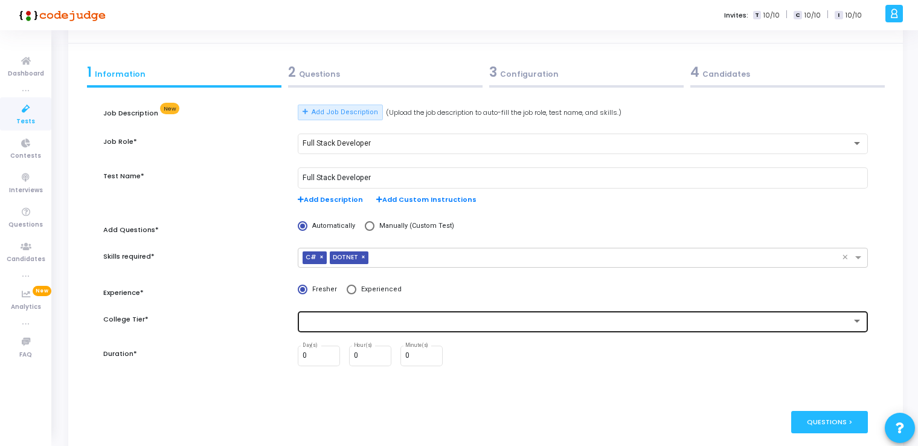
click at [377, 323] on div at bounding box center [578, 321] width 550 height 8
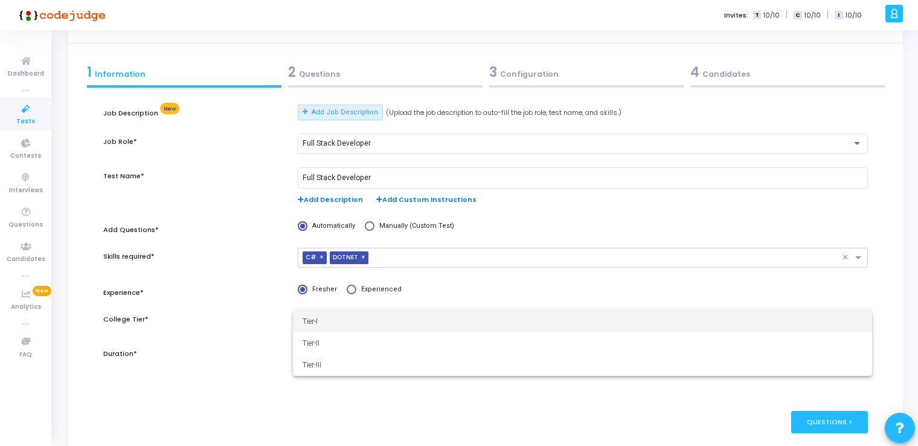
click at [141, 344] on div at bounding box center [459, 223] width 918 height 446
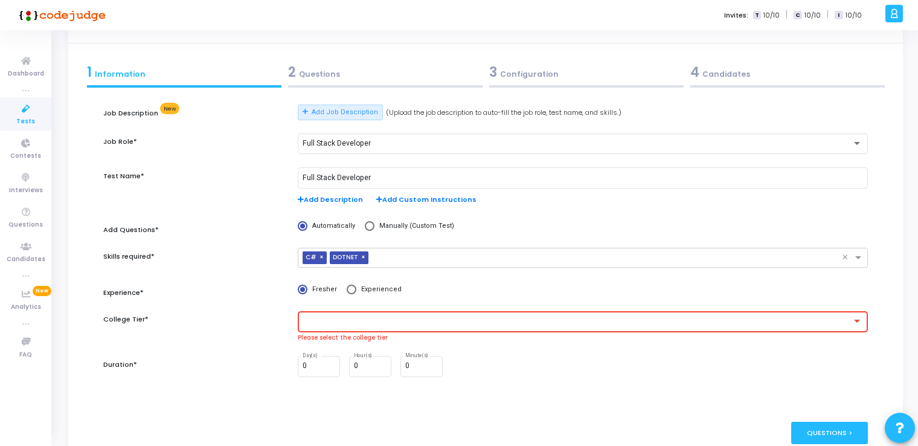
click at [311, 318] on div at bounding box center [578, 321] width 550 height 8
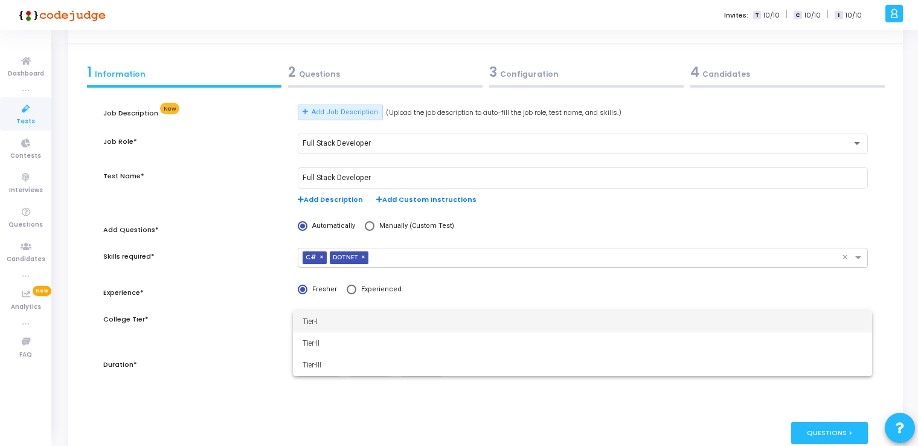
click at [321, 323] on span "Tier-I" at bounding box center [583, 322] width 561 height 22
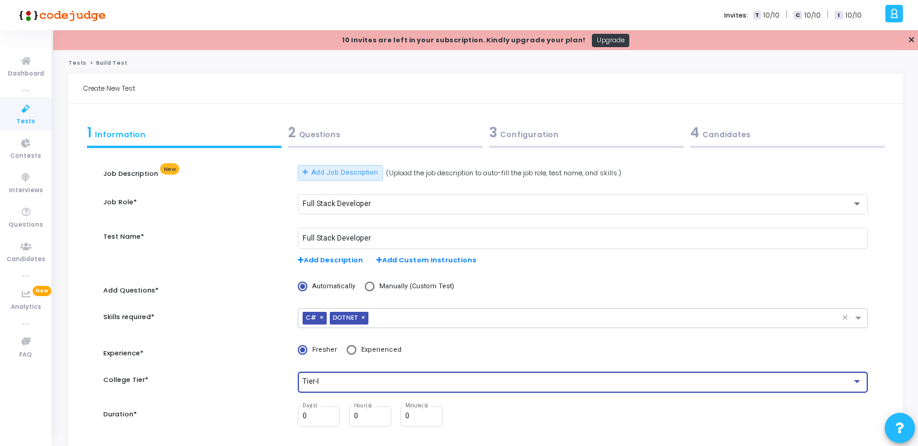
scroll to position [123, 0]
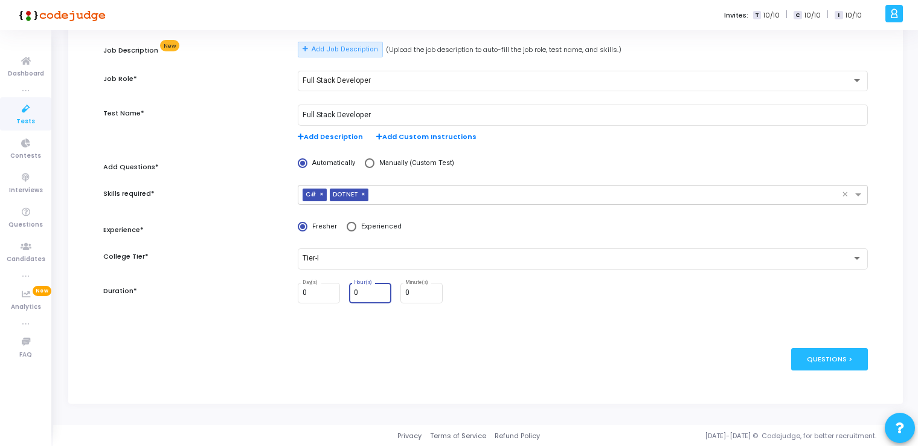
click at [367, 293] on input "0" at bounding box center [370, 293] width 33 height 8
click at [358, 291] on input "0" at bounding box center [370, 293] width 33 height 8
click at [383, 289] on input "1" at bounding box center [370, 293] width 33 height 8
type input "2"
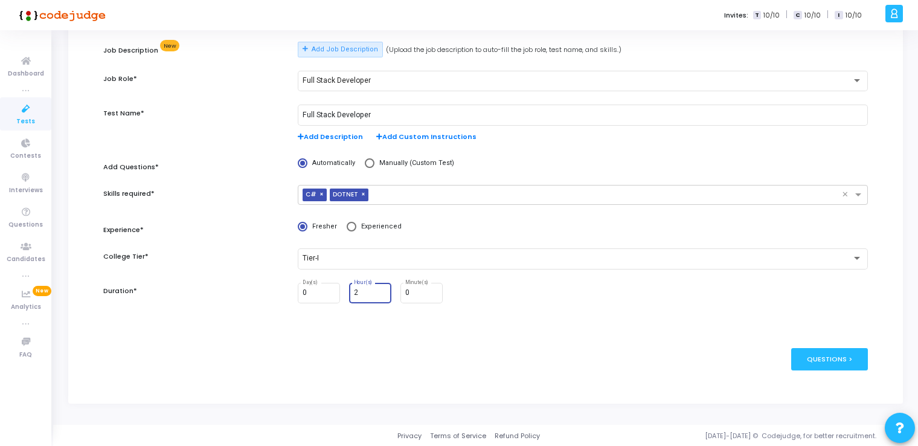
click at [383, 289] on input "2" at bounding box center [370, 293] width 33 height 8
click at [224, 354] on div "publish Publish Now Questions >" at bounding box center [485, 359] width 764 height 59
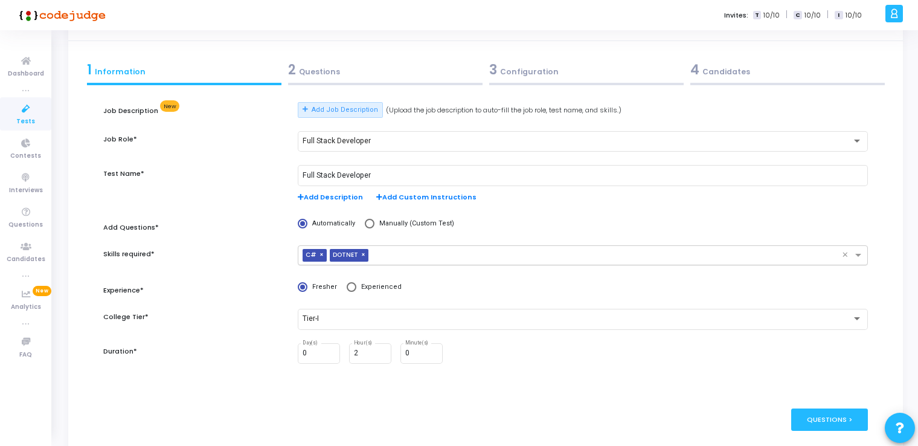
click at [381, 256] on input "text" at bounding box center [607, 256] width 469 height 10
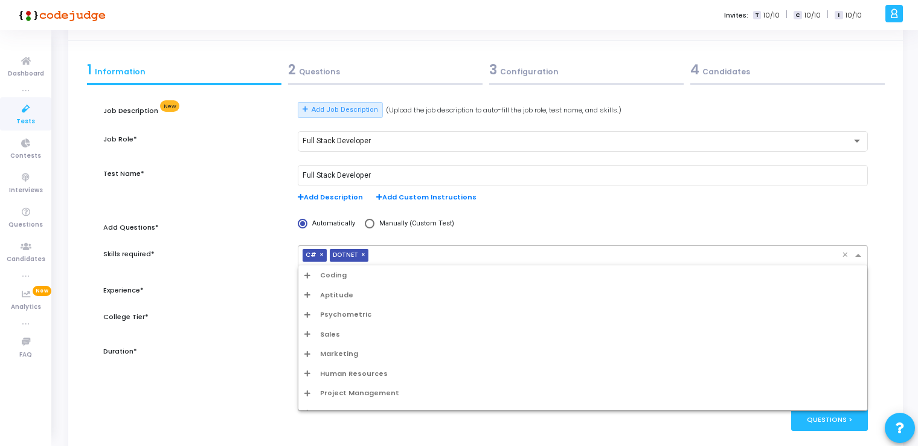
click at [307, 272] on icon "Options list" at bounding box center [307, 275] width 6 height 7
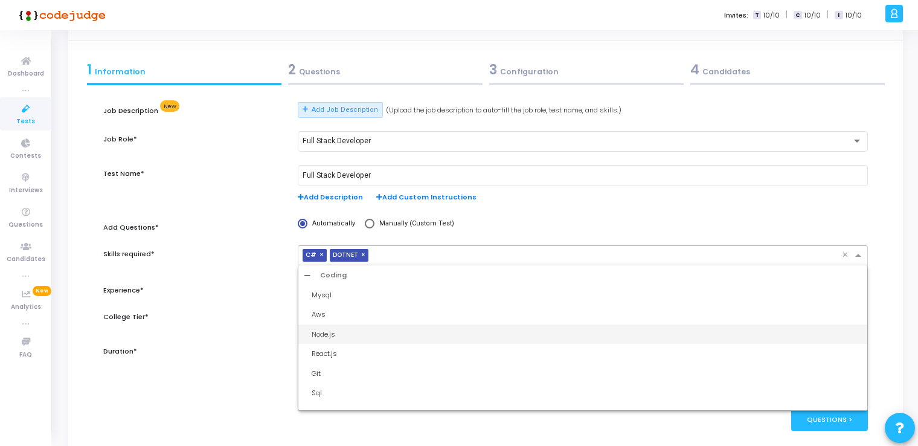
scroll to position [60, 0]
click at [342, 327] on div "Sql" at bounding box center [587, 332] width 550 height 10
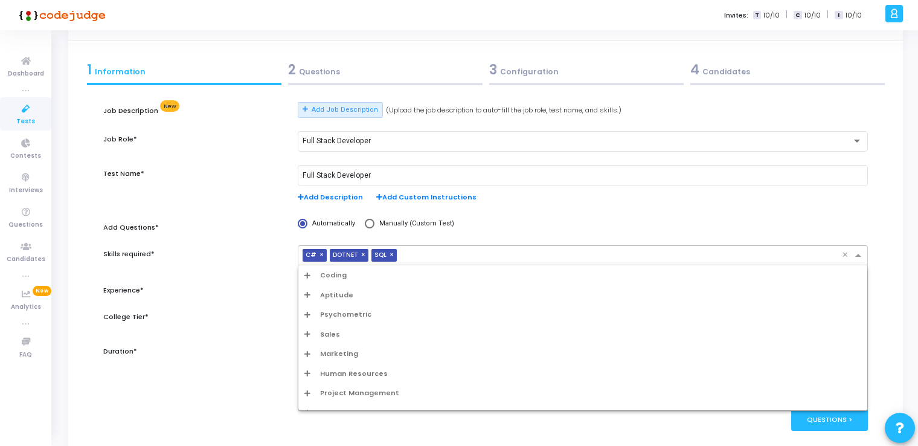
click at [428, 257] on input "text" at bounding box center [622, 256] width 440 height 10
click at [309, 272] on icon "Options list" at bounding box center [307, 275] width 6 height 7
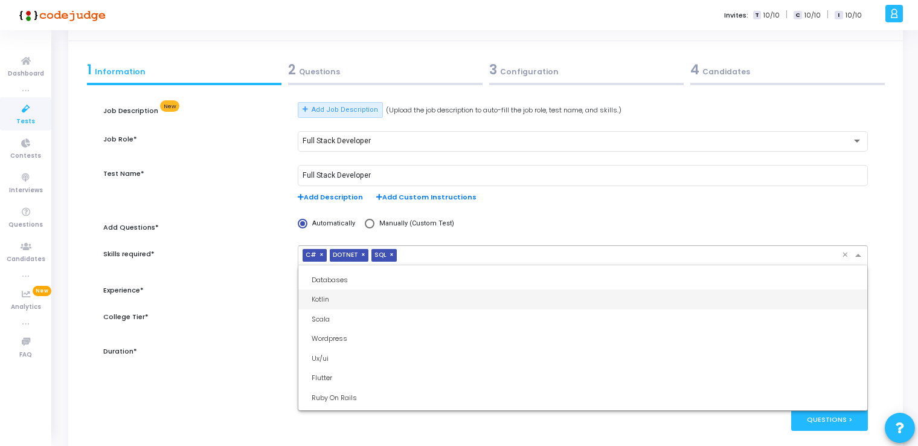
scroll to position [665, 0]
click at [387, 298] on div "Ux/ui" at bounding box center [587, 298] width 550 height 10
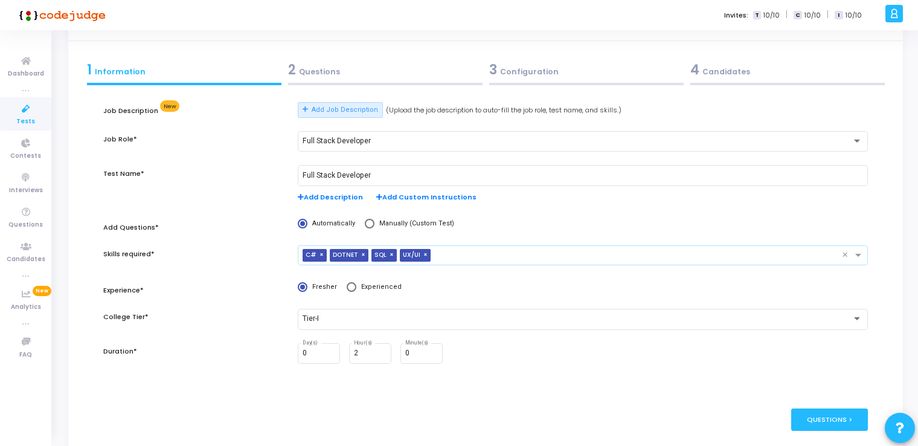
click at [457, 256] on input "text" at bounding box center [639, 256] width 407 height 10
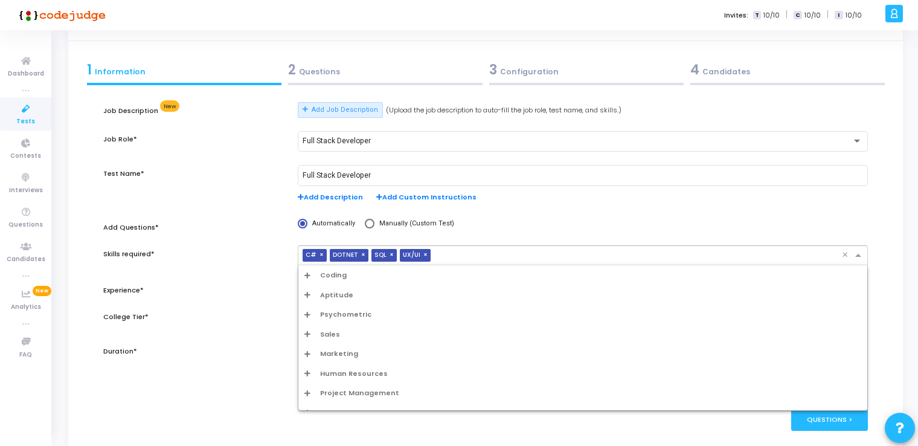
click at [307, 272] on icon "Options list" at bounding box center [307, 275] width 6 height 7
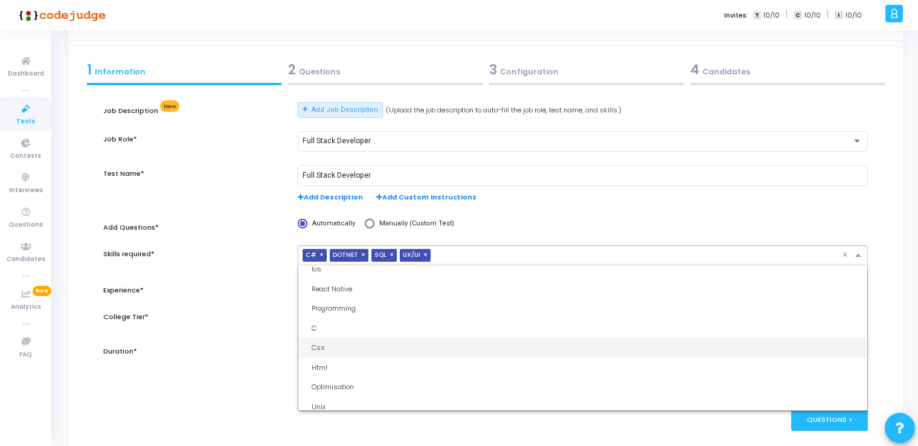
scroll to position [302, 0]
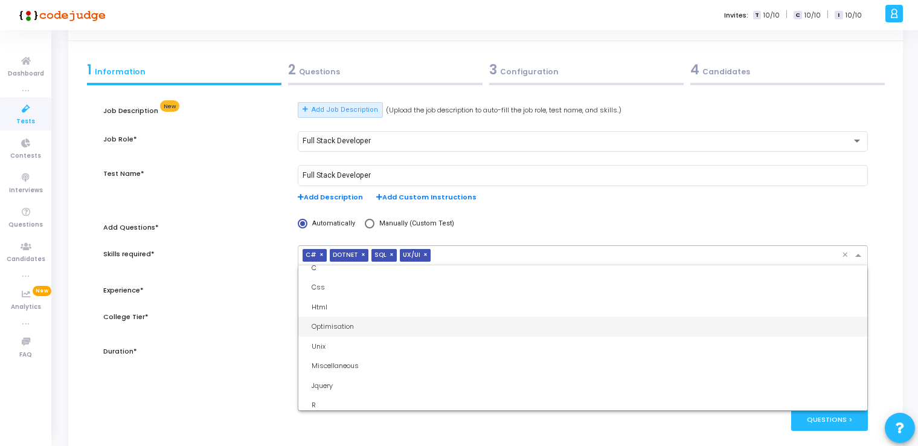
click at [408, 327] on div "Optimisation" at bounding box center [587, 326] width 550 height 10
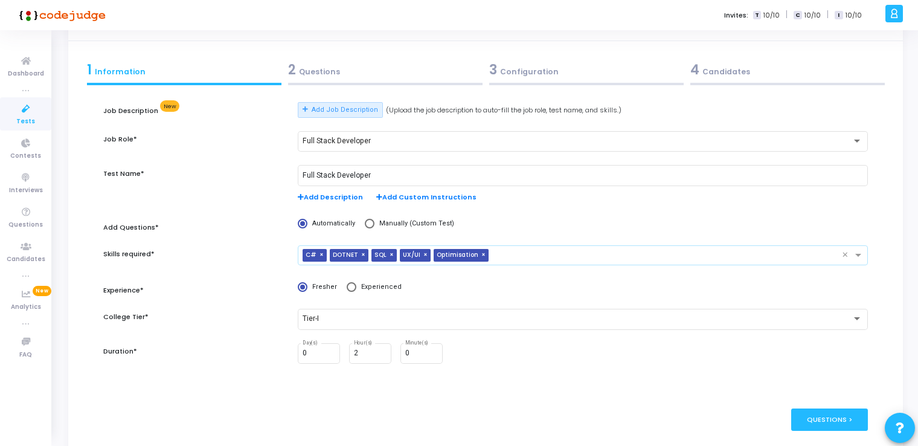
click at [510, 253] on input "text" at bounding box center [668, 256] width 349 height 10
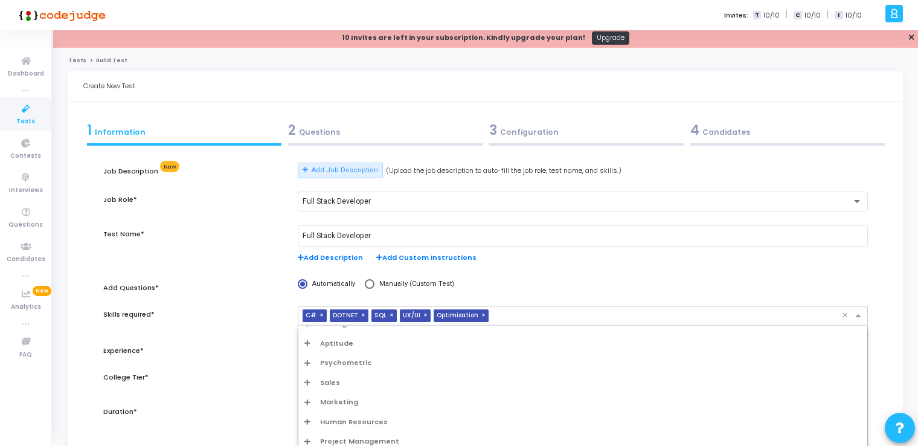
scroll to position [0, 0]
click at [311, 335] on div "Coding" at bounding box center [582, 335] width 557 height 10
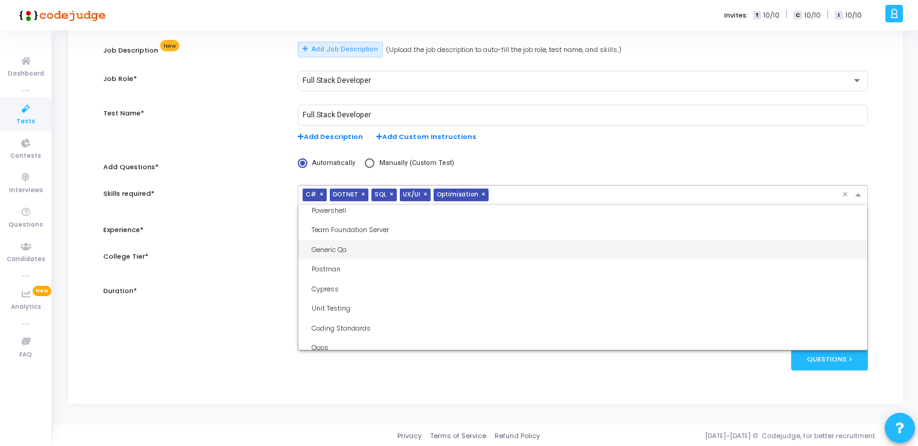
scroll to position [1027, 0]
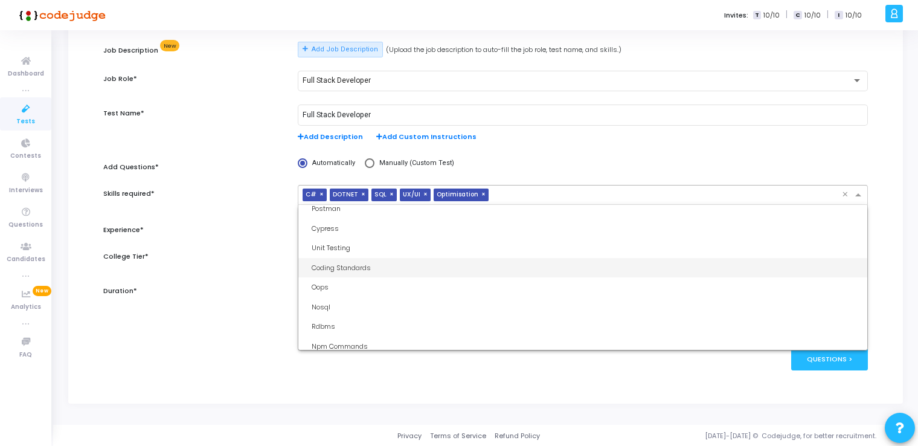
click at [396, 258] on div "Coding Standards" at bounding box center [582, 268] width 569 height 20
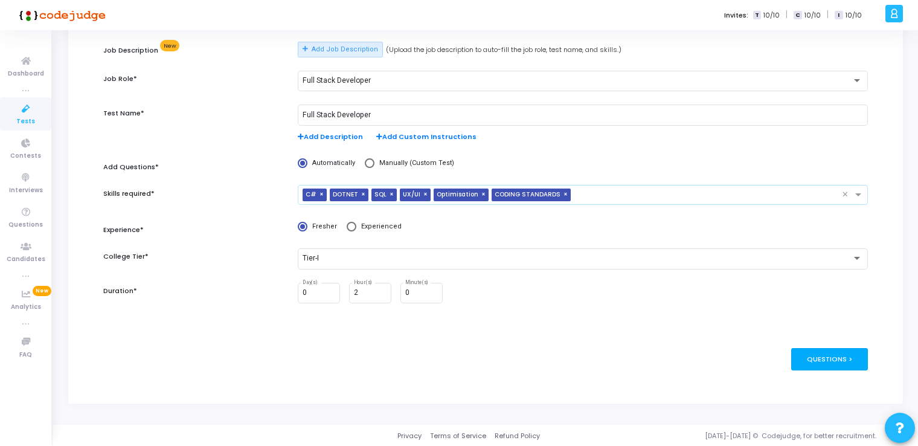
click at [827, 353] on div "Questions >" at bounding box center [829, 359] width 77 height 22
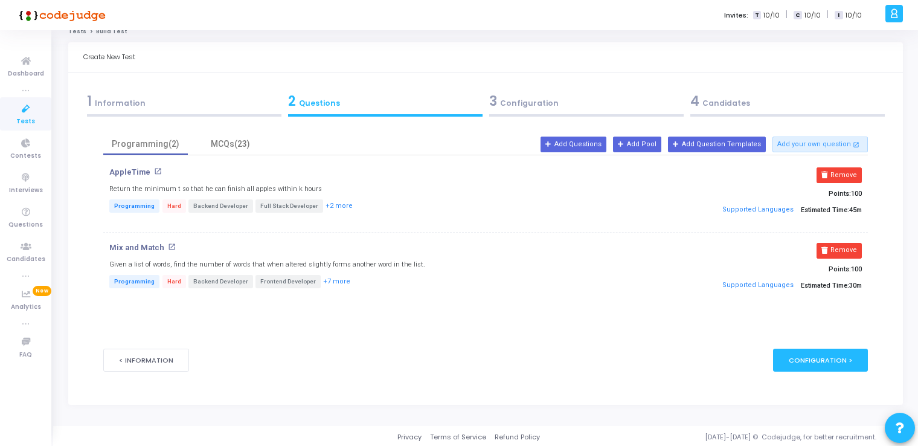
scroll to position [0, 0]
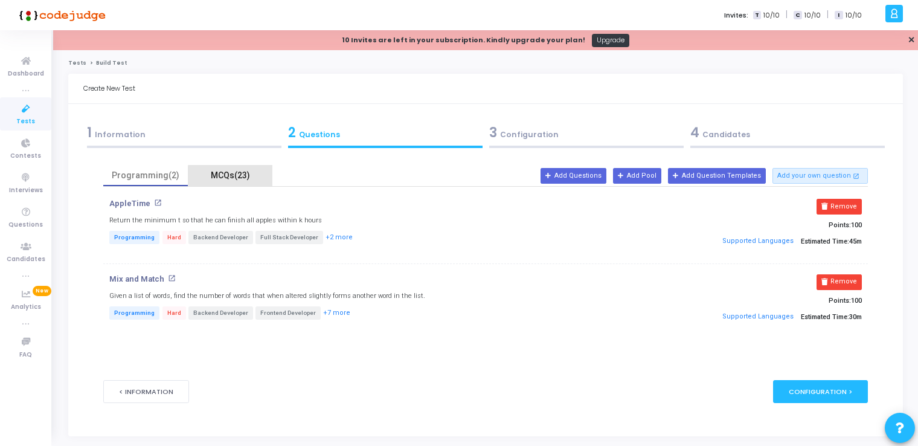
click at [232, 176] on div "MCQs(23)" at bounding box center [230, 175] width 70 height 13
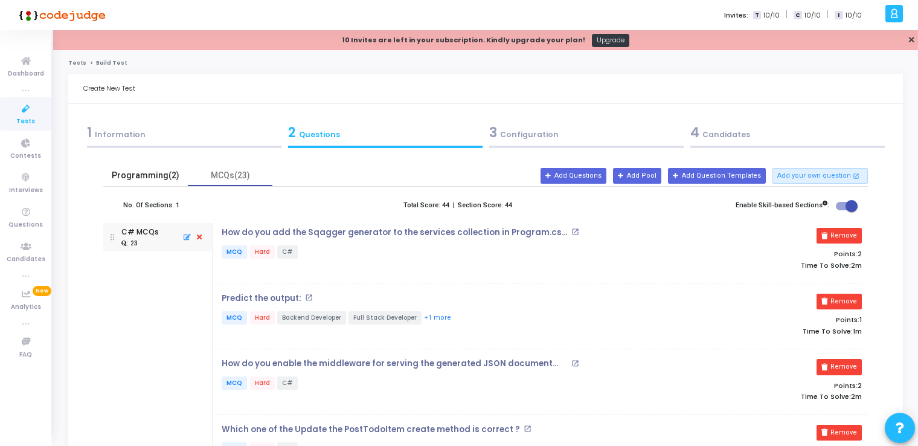
click at [124, 176] on div "Programming(2)" at bounding box center [146, 175] width 70 height 13
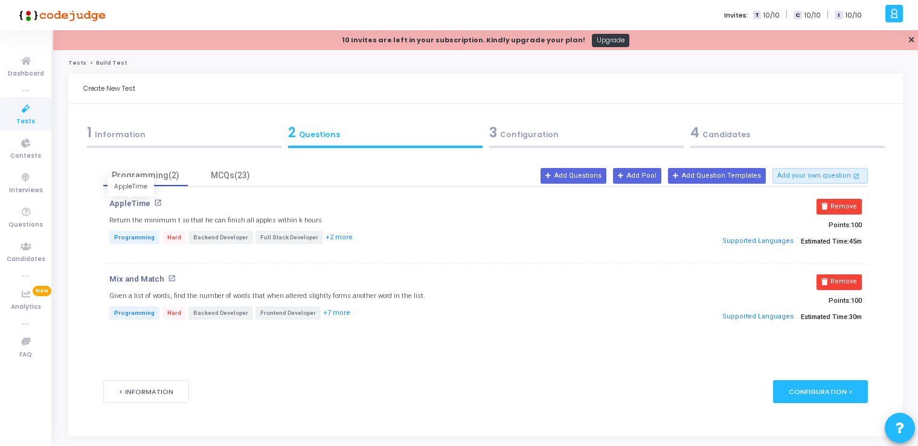
click at [138, 204] on p "AppleTime" at bounding box center [129, 204] width 41 height 10
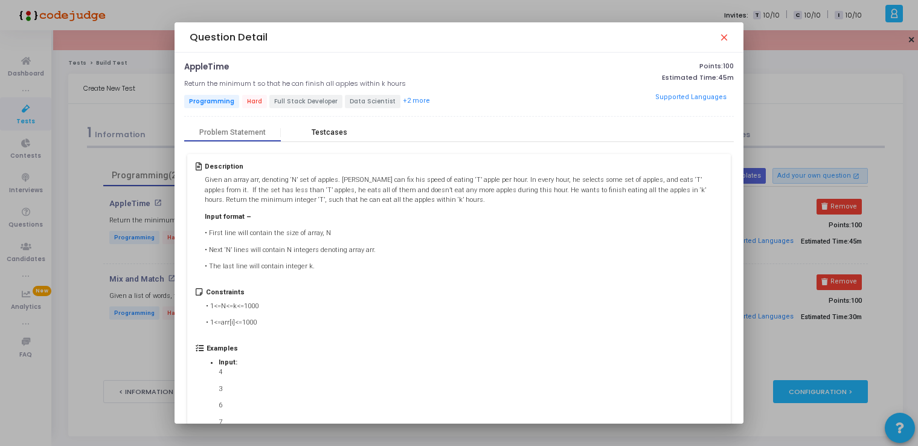
click at [318, 124] on div "Testcases" at bounding box center [329, 132] width 97 height 18
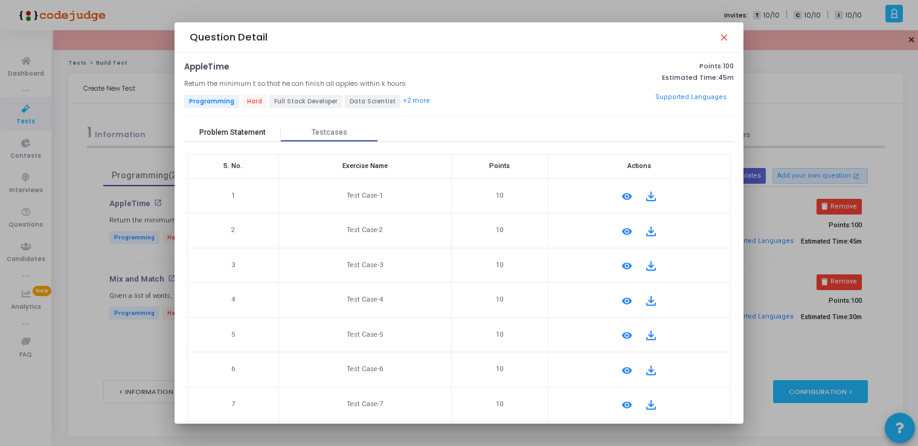
click at [233, 130] on div "Problem Statement" at bounding box center [232, 132] width 66 height 9
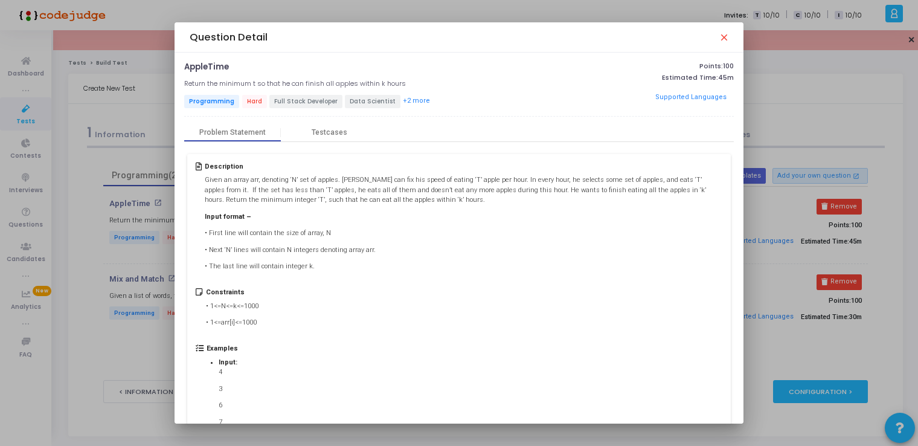
click at [726, 37] on mat-icon "close" at bounding box center [724, 37] width 10 height 10
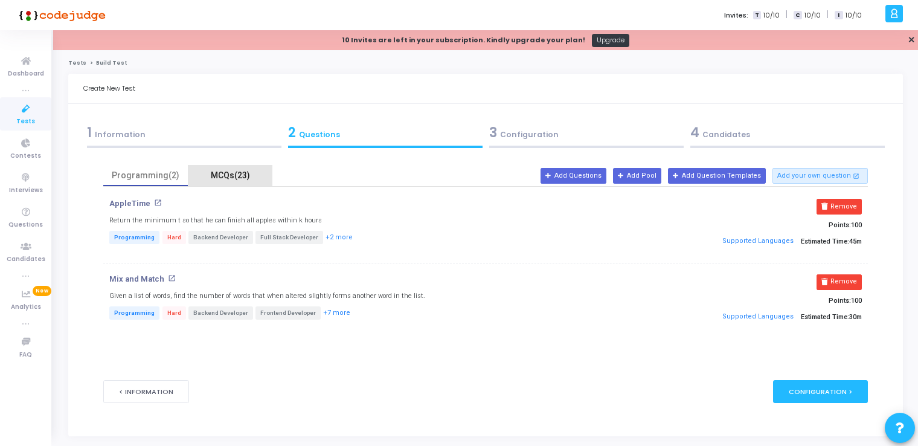
click at [235, 172] on div "MCQs(23)" at bounding box center [230, 175] width 70 height 13
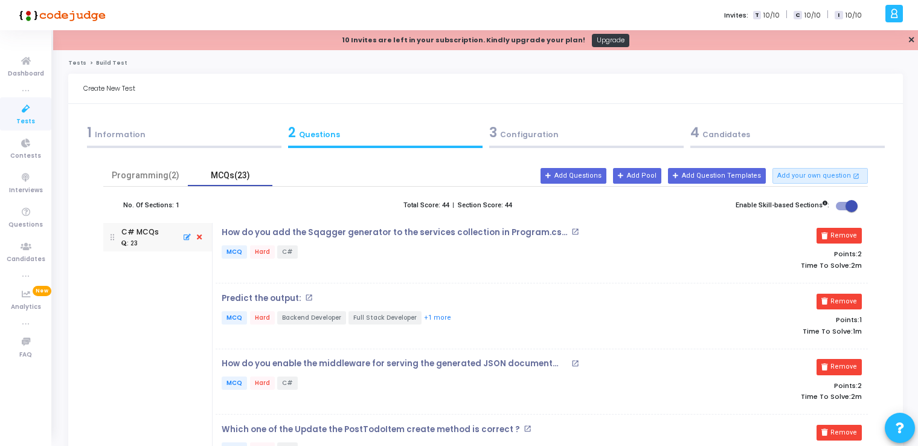
scroll to position [60, 0]
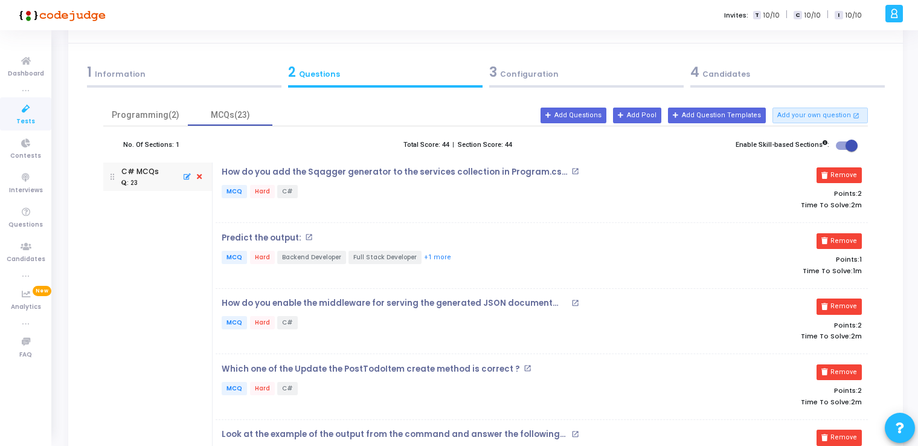
click at [306, 237] on mat-icon "open_in_new" at bounding box center [309, 237] width 8 height 8
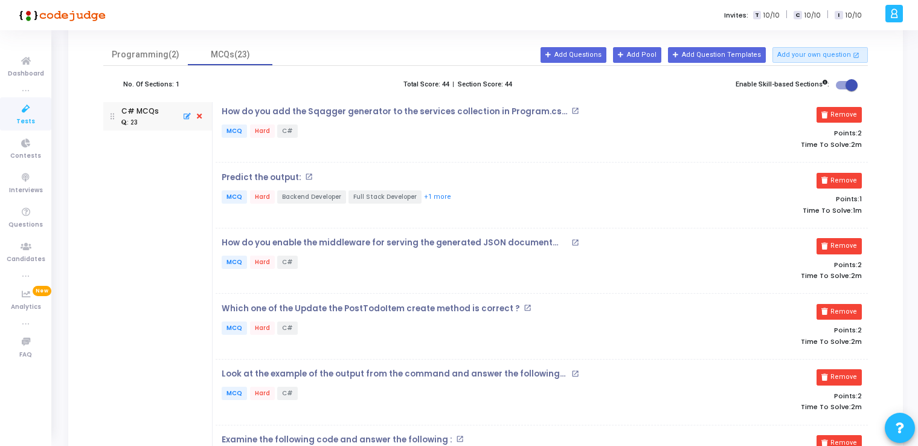
click at [577, 239] on mat-icon "open_in_new" at bounding box center [575, 243] width 8 height 8
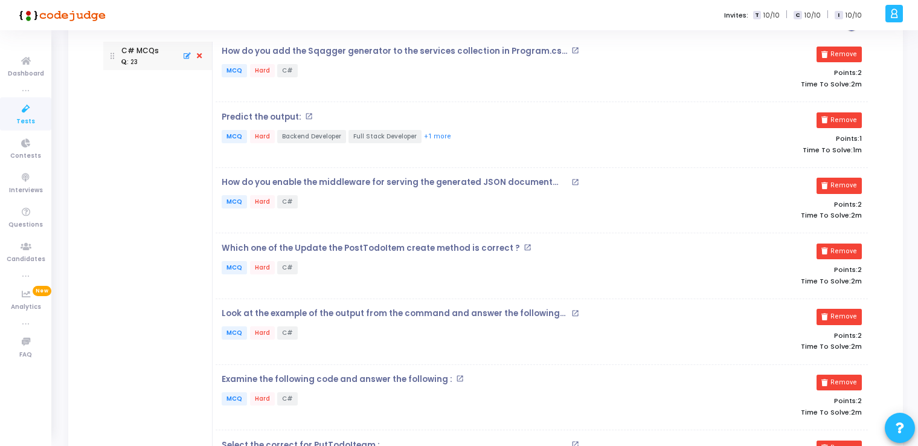
scroll to position [242, 0]
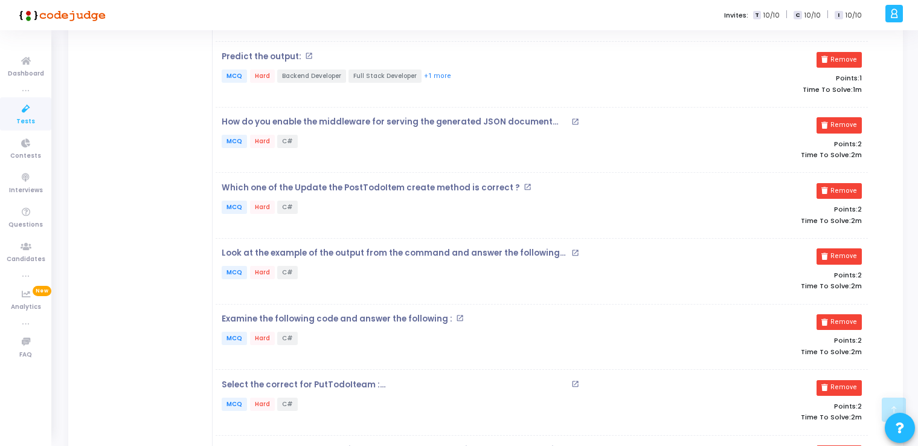
click at [456, 315] on mat-icon "open_in_new" at bounding box center [460, 318] width 8 height 8
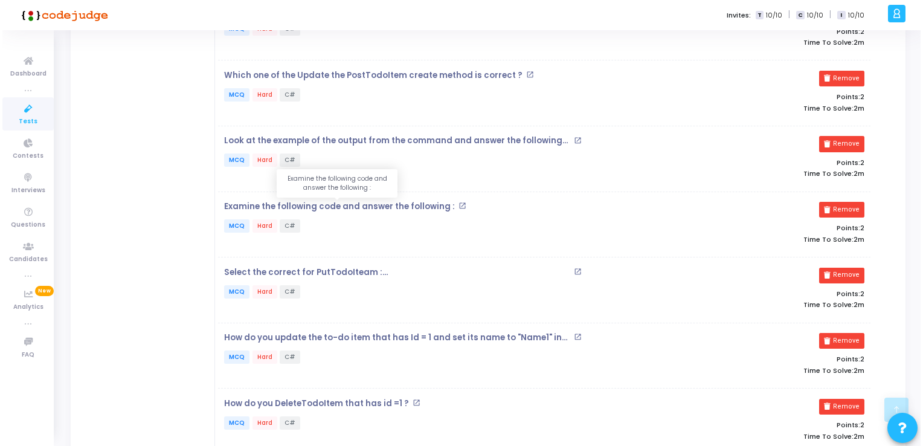
scroll to position [0, 0]
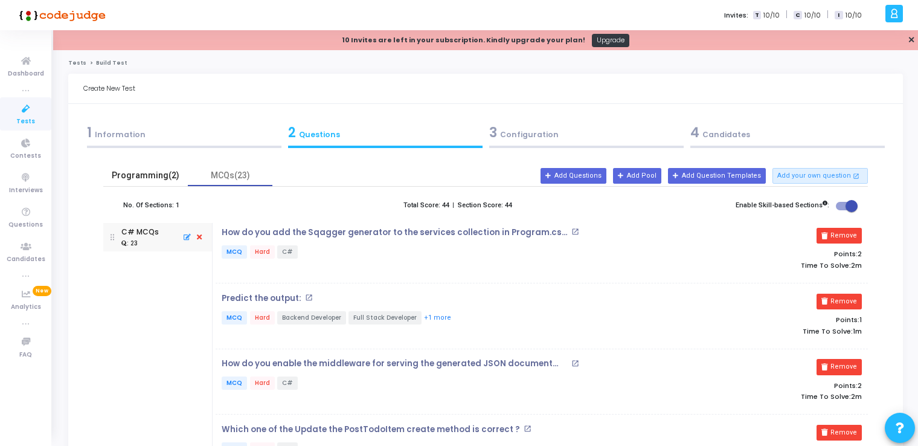
click at [156, 169] on div "Programming(2)" at bounding box center [146, 175] width 70 height 13
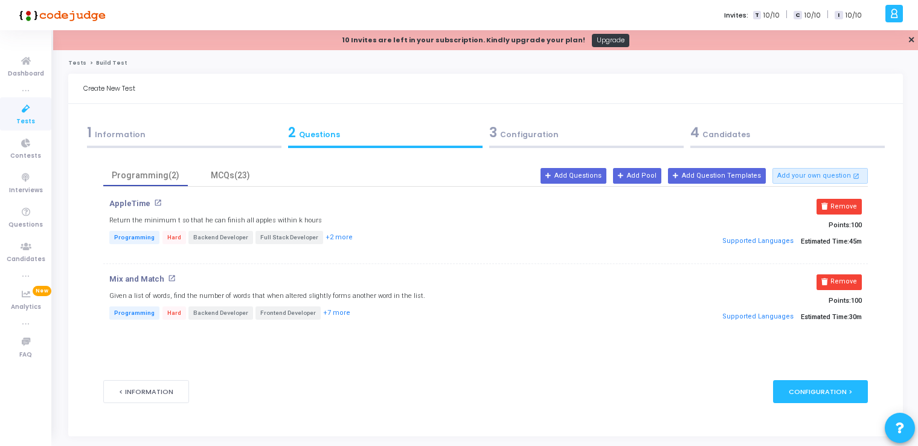
click at [172, 277] on mat-icon "open_in_new" at bounding box center [172, 278] width 8 height 8
click at [156, 196] on div "AppleTime open_in_new Return the minimum t so that he can finish all apples wit…" at bounding box center [485, 268] width 764 height 163
click at [156, 202] on mat-icon "open_in_new" at bounding box center [158, 203] width 8 height 8
click at [647, 179] on button "Add Pool" at bounding box center [637, 176] width 48 height 16
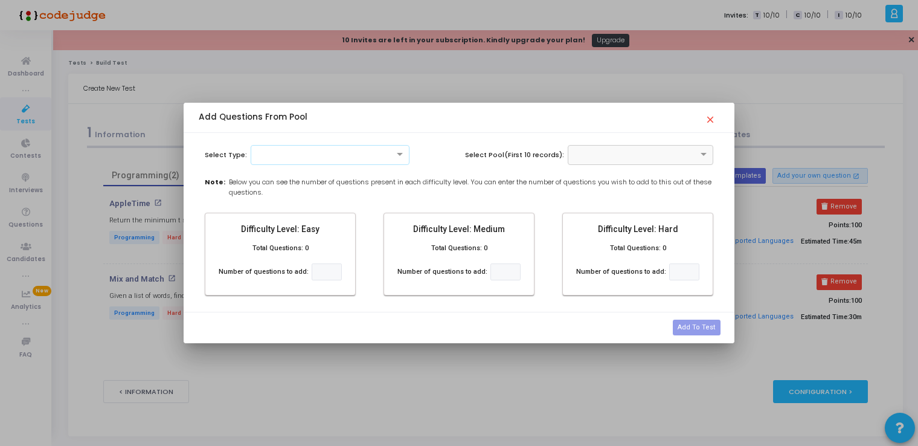
click at [371, 152] on div at bounding box center [330, 154] width 158 height 10
click at [280, 321] on div "Add To Test" at bounding box center [459, 328] width 542 height 22
click at [691, 156] on div at bounding box center [640, 154] width 145 height 10
click at [353, 153] on div at bounding box center [330, 154] width 157 height 10
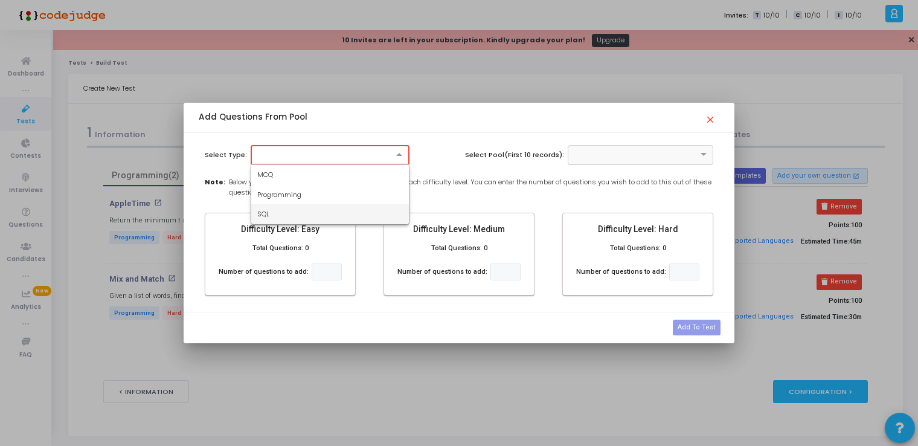
click at [269, 216] on div "SQL" at bounding box center [330, 214] width 158 height 20
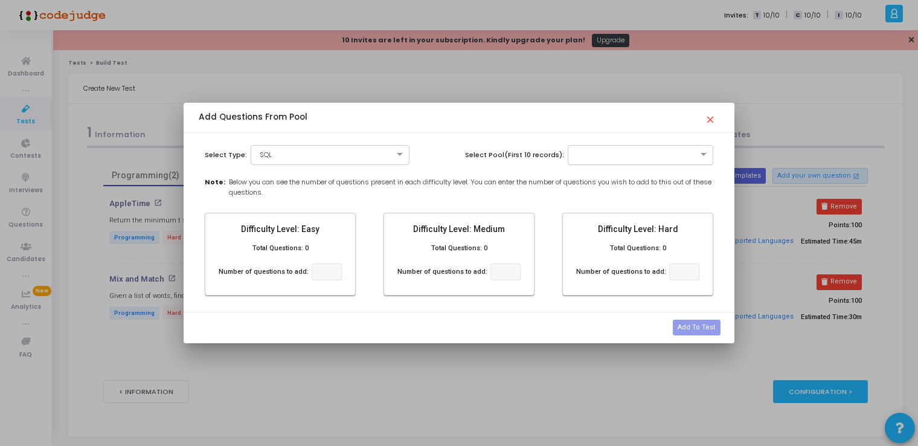
click at [666, 149] on input "text" at bounding box center [629, 154] width 109 height 10
click at [633, 176] on span "SQL- Medium + Hard" at bounding box center [609, 175] width 68 height 10
click at [496, 271] on input "number" at bounding box center [506, 272] width 30 height 18
type input "3"
click at [695, 327] on button "Add To Test" at bounding box center [696, 328] width 47 height 16
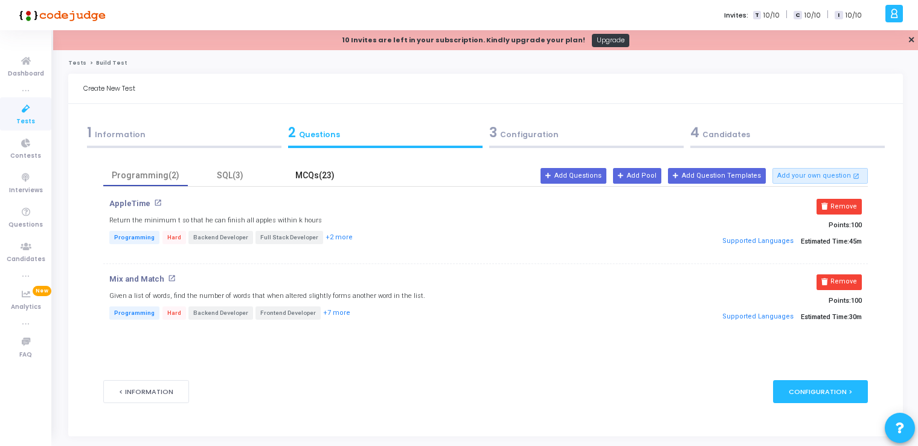
click at [300, 172] on div "MCQs(23)" at bounding box center [315, 175] width 70 height 13
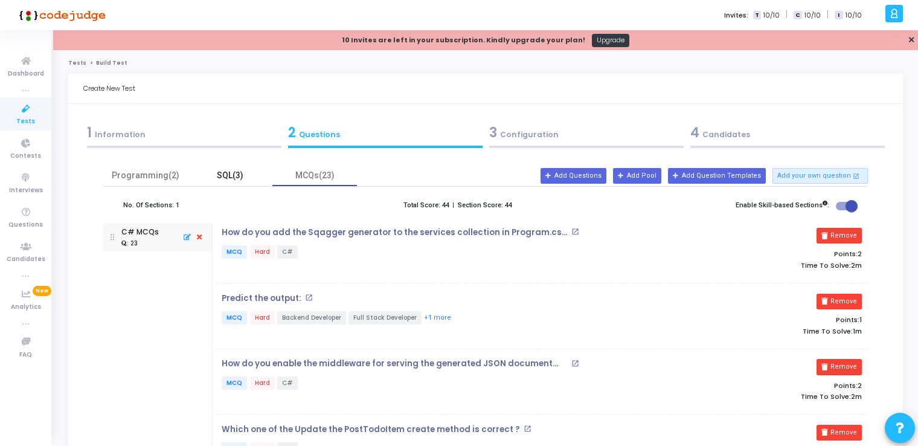
click at [231, 175] on div "SQL(3)" at bounding box center [230, 175] width 70 height 13
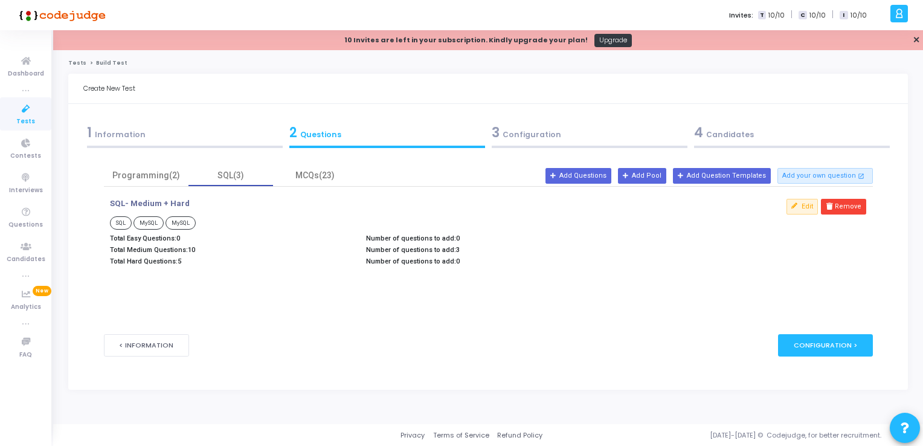
click at [120, 220] on span "SQL" at bounding box center [121, 222] width 22 height 13
click at [181, 248] on p "Total Medium Questions: 10" at bounding box center [232, 250] width 244 height 8
click at [619, 247] on div "Edit Remove" at bounding box center [744, 234] width 256 height 70
click at [324, 176] on div "MCQs(23)" at bounding box center [315, 175] width 70 height 13
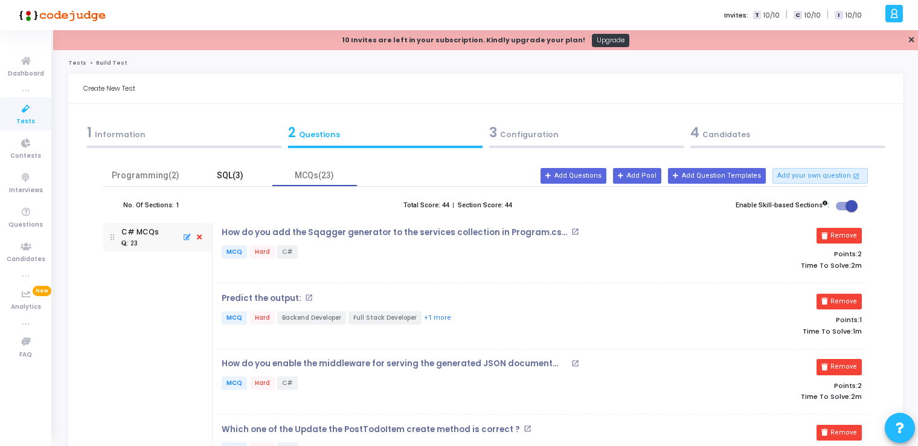
click at [239, 178] on div "SQL(3)" at bounding box center [230, 175] width 70 height 13
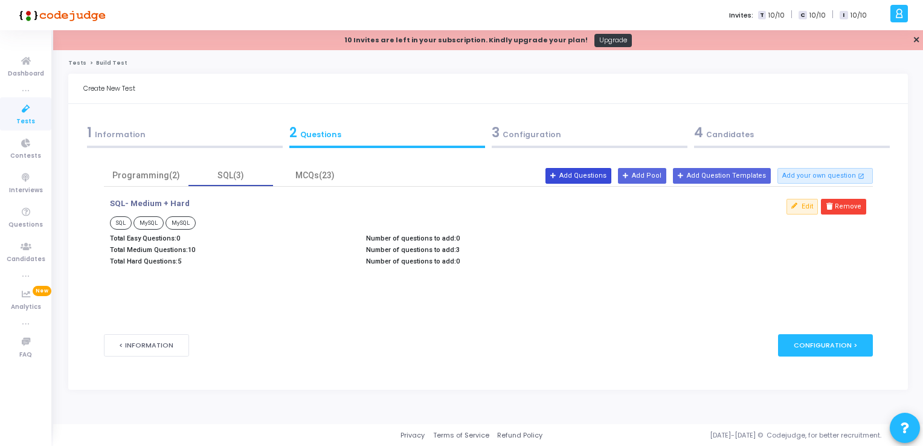
click at [599, 176] on button "Add Questions" at bounding box center [579, 176] width 66 height 16
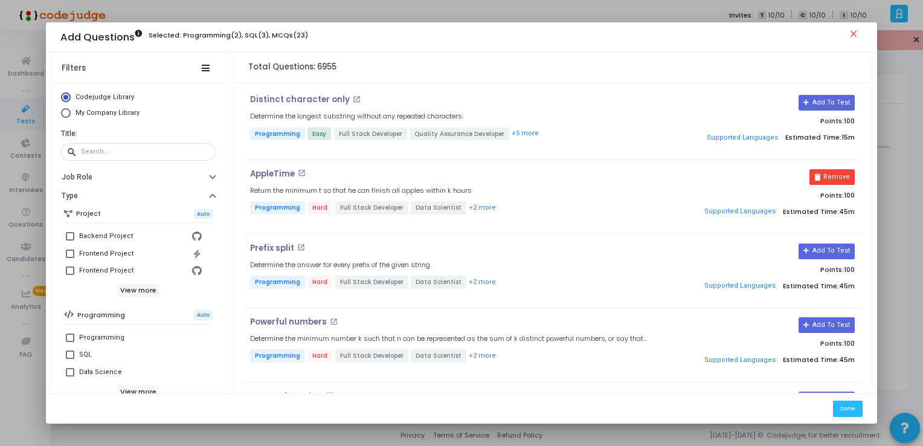
scroll to position [60, 0]
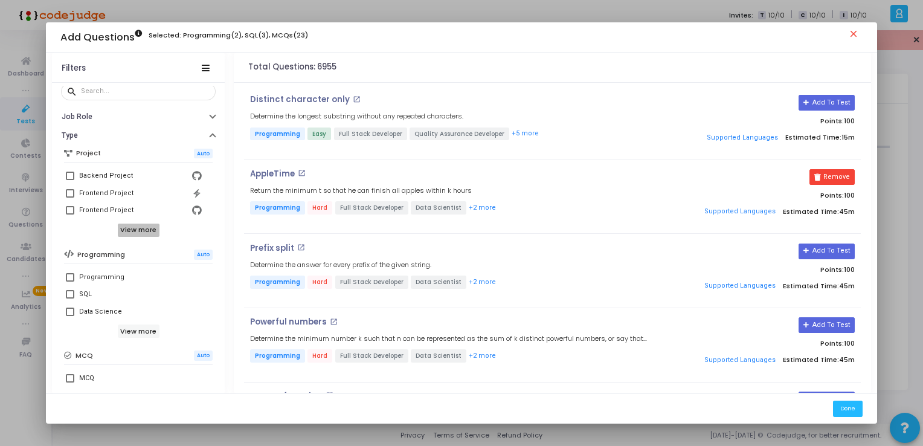
click at [147, 230] on h6 "View more" at bounding box center [139, 230] width 42 height 13
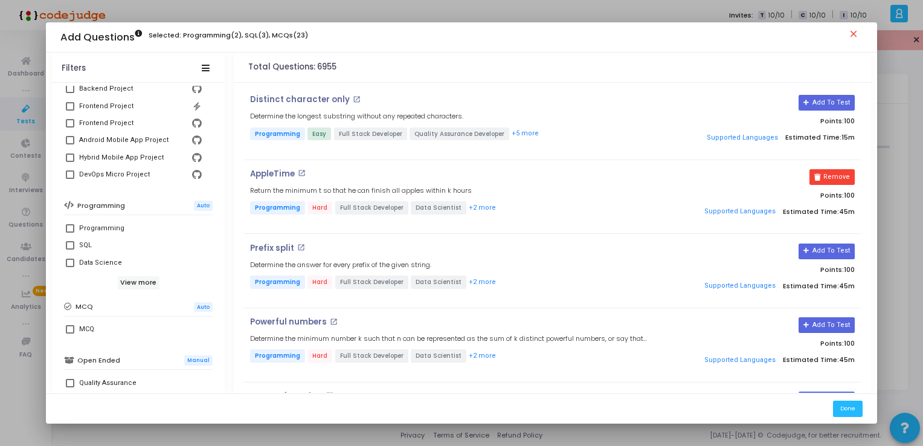
scroll to position [152, 0]
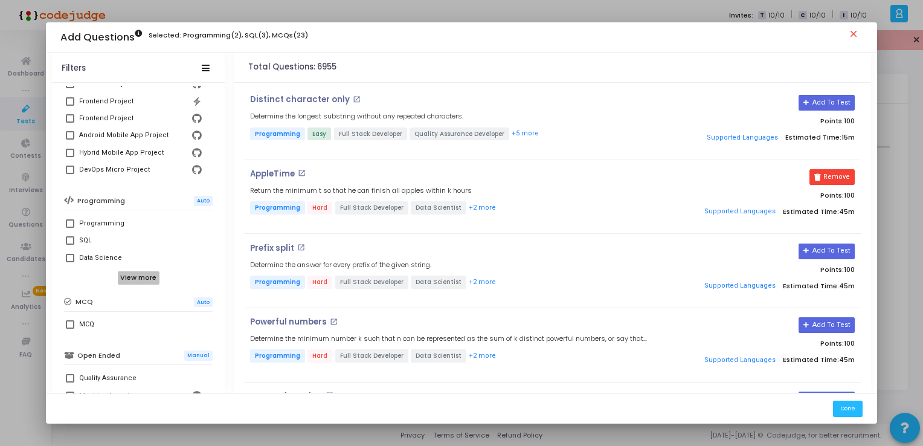
click at [128, 276] on h6 "View more" at bounding box center [139, 277] width 42 height 13
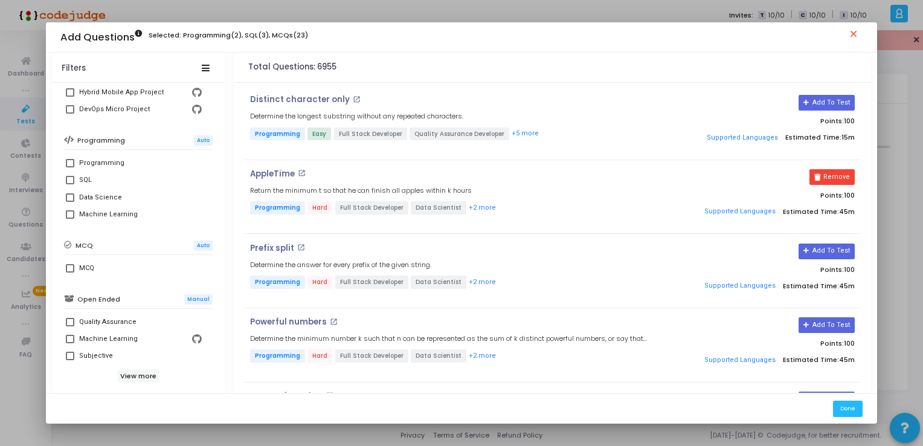
scroll to position [273, 0]
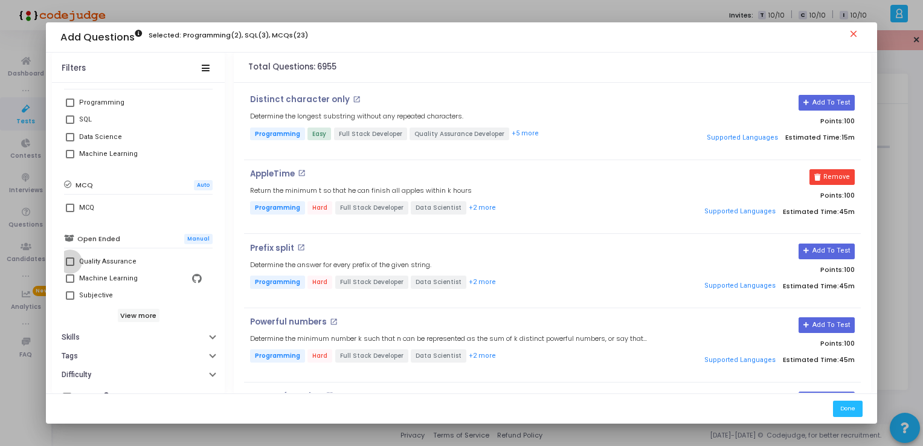
click at [69, 262] on span at bounding box center [70, 261] width 8 height 8
click at [69, 266] on input "Quality Assurance" at bounding box center [69, 266] width 1 height 1
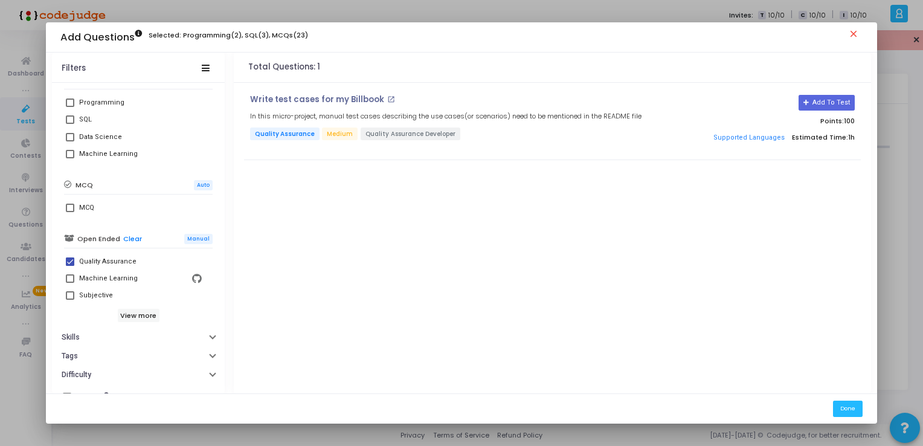
click at [68, 260] on span at bounding box center [70, 261] width 8 height 8
click at [69, 266] on input "Quality Assurance" at bounding box center [69, 266] width 1 height 1
checkbox input "false"
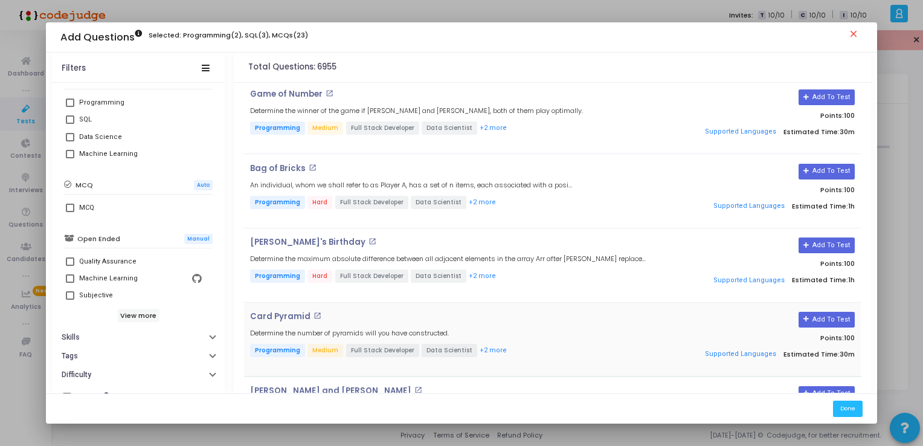
scroll to position [0, 0]
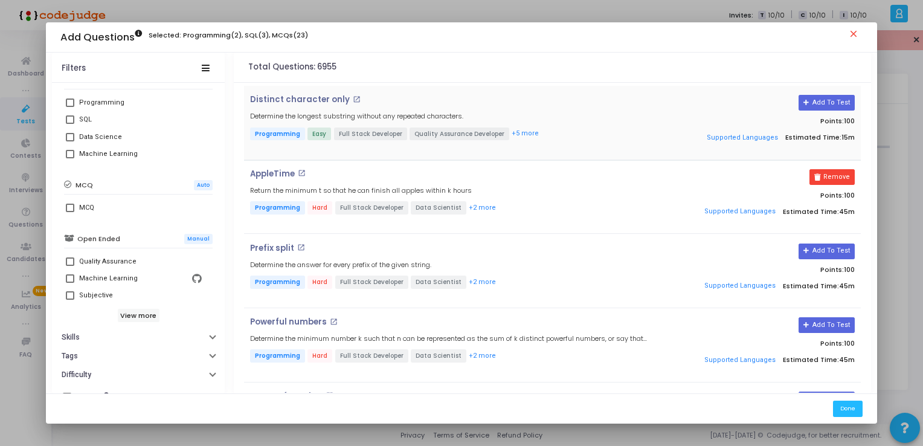
click at [370, 132] on span "Full Stack Developer" at bounding box center [370, 133] width 73 height 13
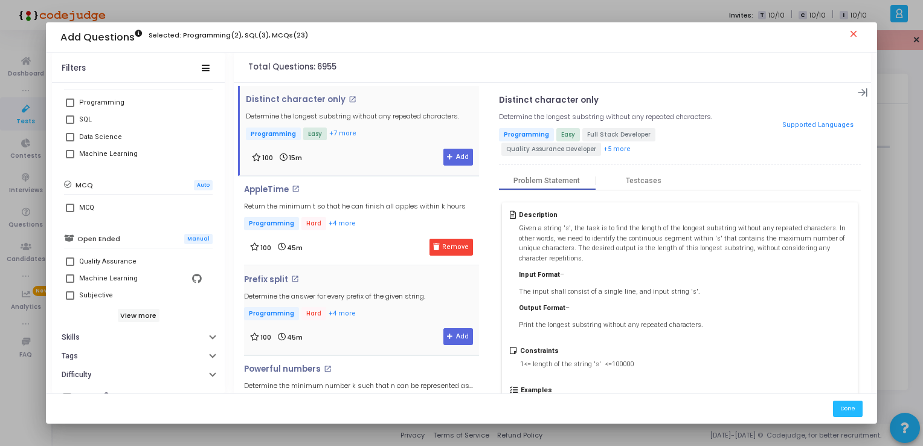
click at [346, 277] on h4 "Prefix split open_in_new" at bounding box center [334, 280] width 181 height 10
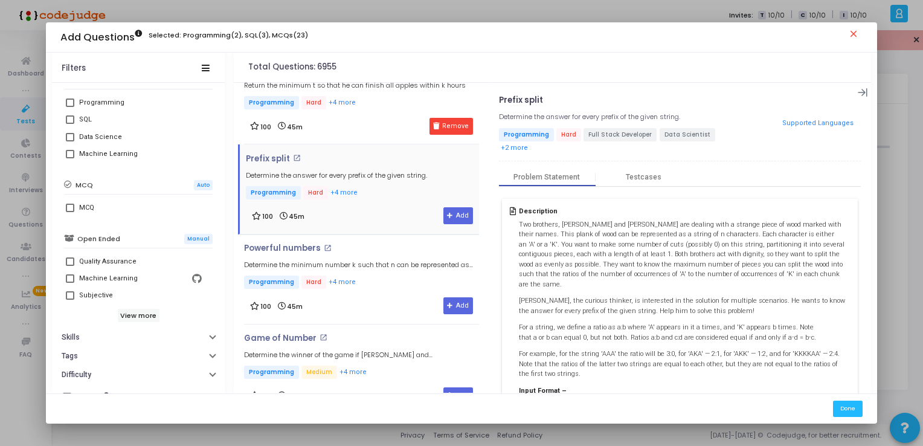
scroll to position [242, 0]
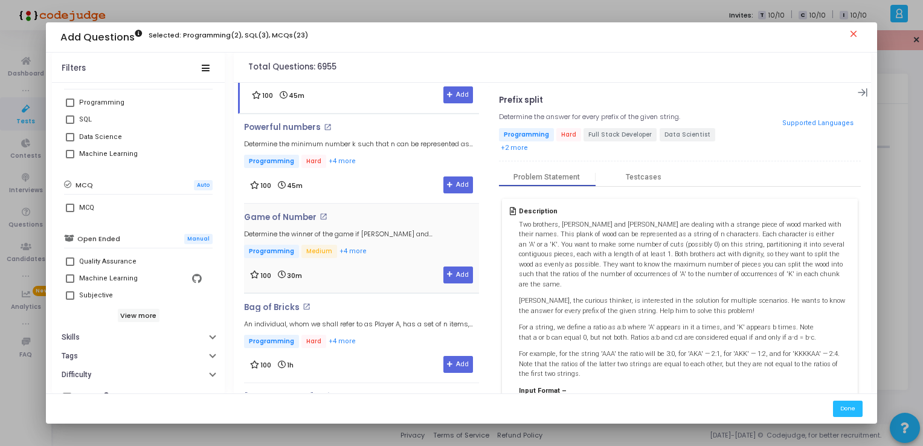
click at [363, 228] on div "Game of Number open_in_new Determine the winner of the game if Alex and John, b…" at bounding box center [361, 236] width 235 height 47
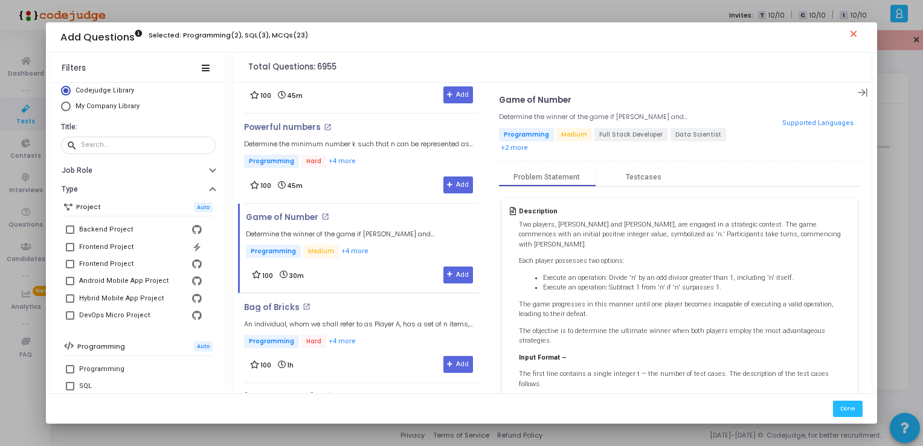
scroll to position [0, 0]
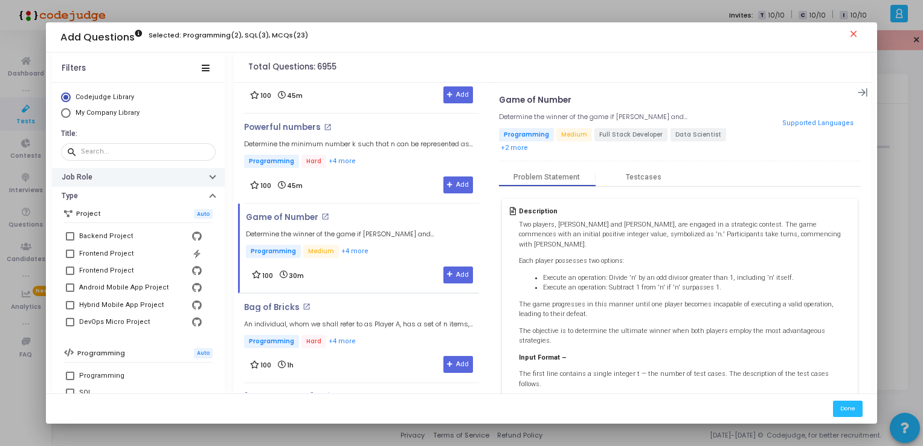
click at [205, 177] on button "Job Role" at bounding box center [138, 177] width 173 height 19
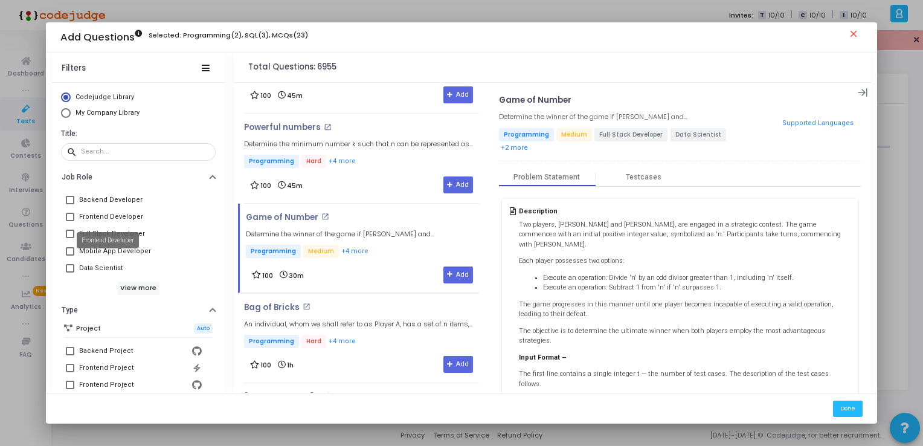
click at [68, 231] on span at bounding box center [70, 234] width 8 height 8
click at [69, 238] on input "Full Stack Developer" at bounding box center [69, 238] width 1 height 1
checkbox input "true"
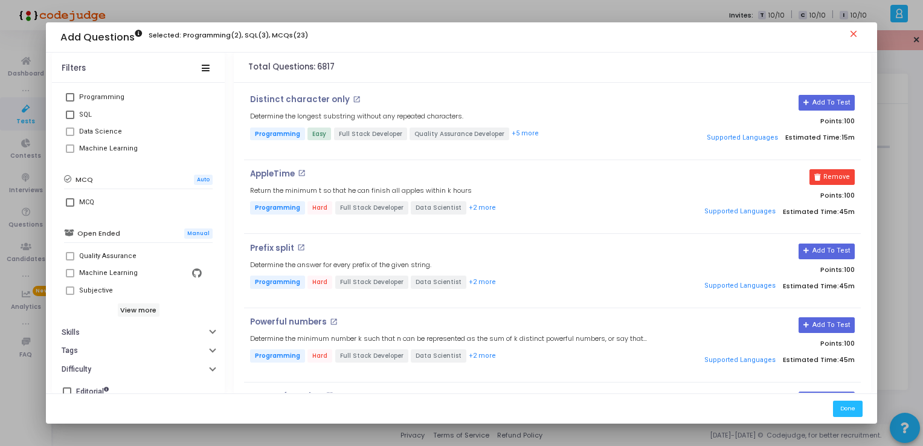
scroll to position [402, 0]
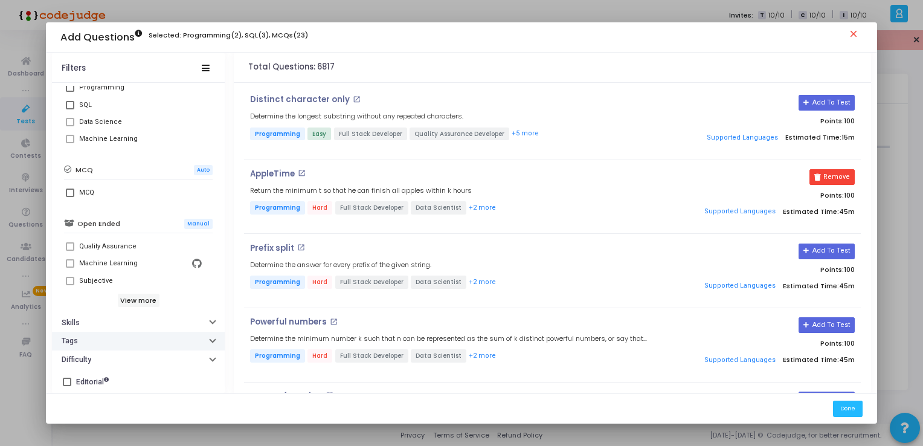
click at [210, 341] on button "Tags" at bounding box center [138, 341] width 173 height 19
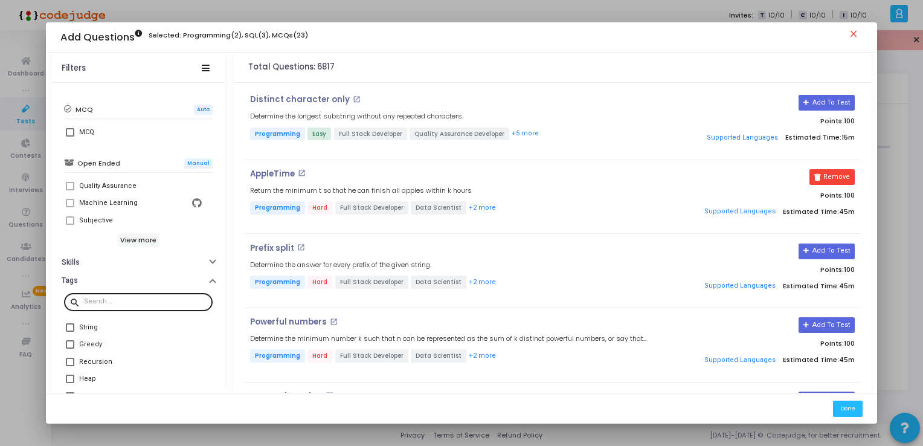
scroll to position [541, 0]
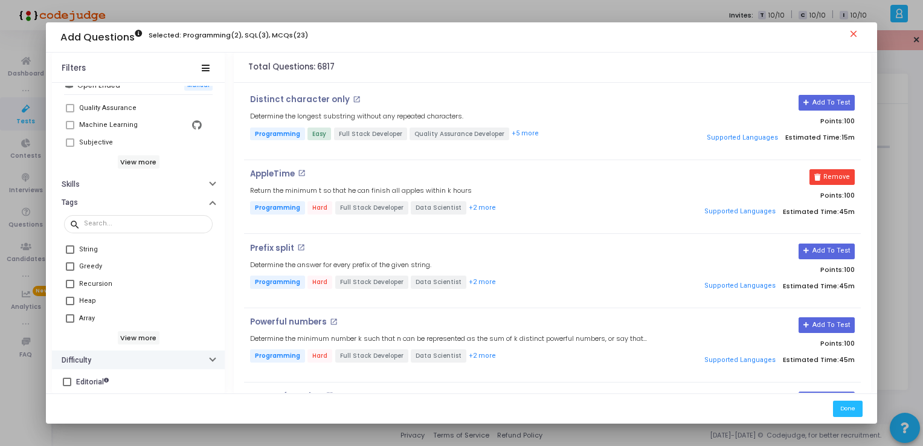
click at [205, 359] on button "Difficulty" at bounding box center [138, 359] width 173 height 19
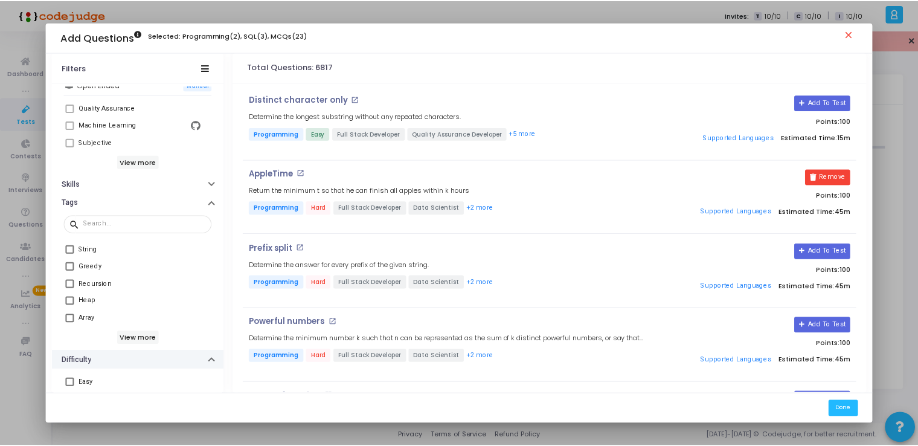
scroll to position [607, 0]
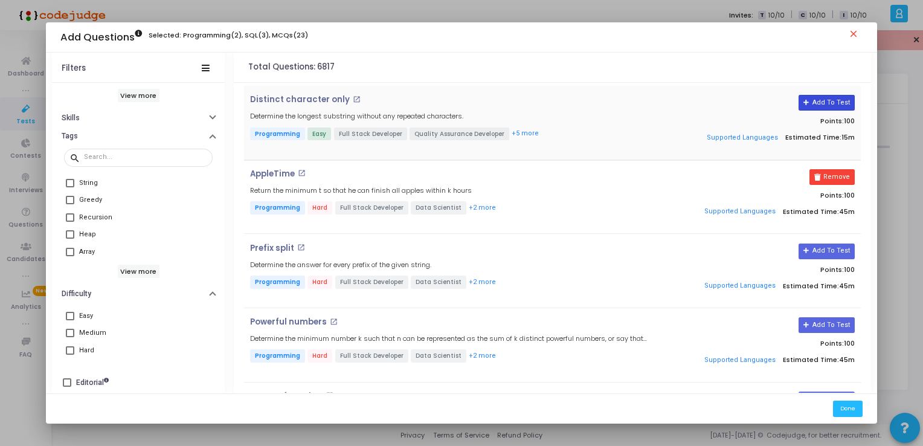
click at [834, 102] on button "Add To Test" at bounding box center [827, 103] width 56 height 16
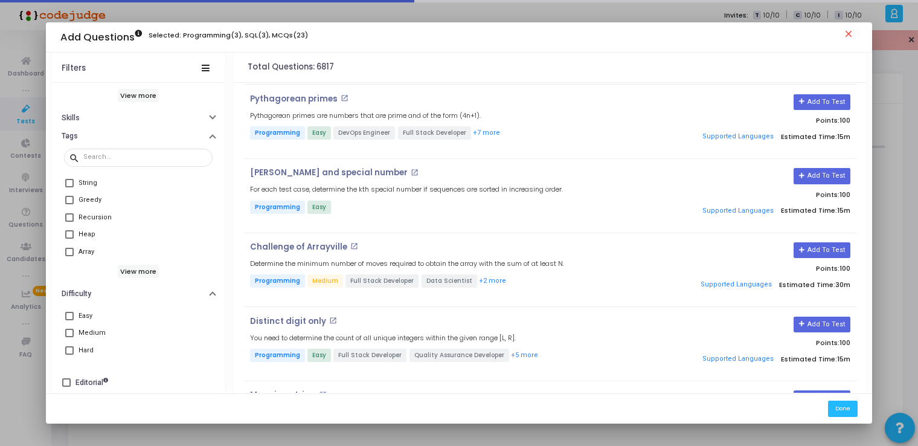
scroll to position [1920, 0]
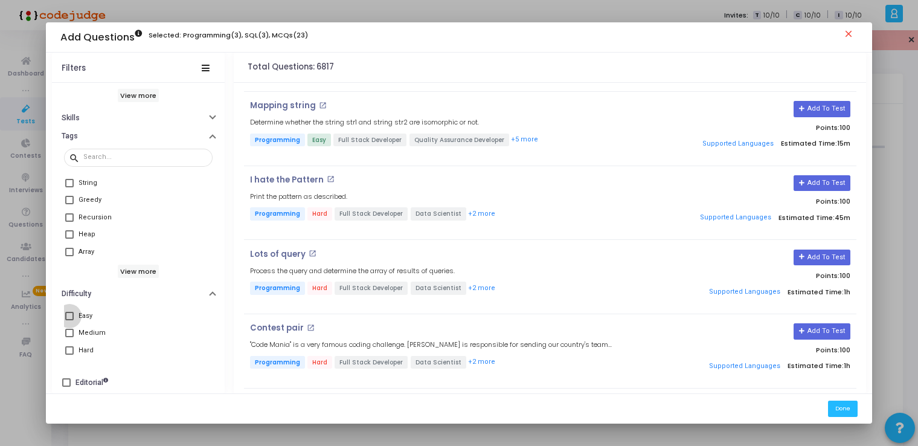
click at [68, 315] on span at bounding box center [69, 316] width 8 height 8
click at [69, 320] on input "Easy" at bounding box center [69, 320] width 1 height 1
checkbox input "true"
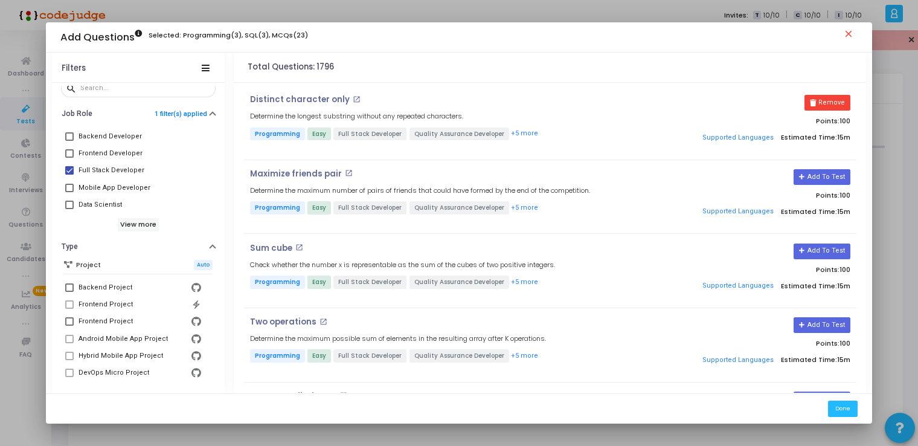
scroll to position [0, 0]
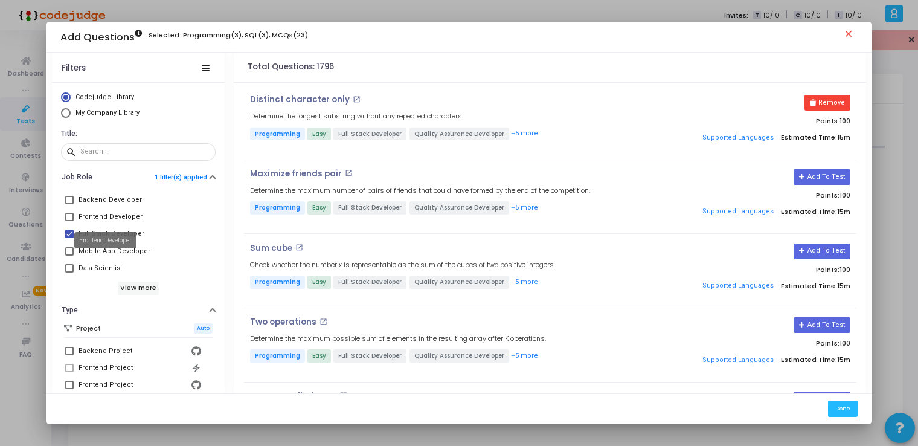
click at [66, 233] on mat-tooltip-component "Frontend Developer" at bounding box center [105, 240] width 79 height 33
click at [65, 214] on span at bounding box center [69, 217] width 8 height 8
click at [69, 221] on input "Frontend Developer" at bounding box center [69, 221] width 1 height 1
checkbox input "true"
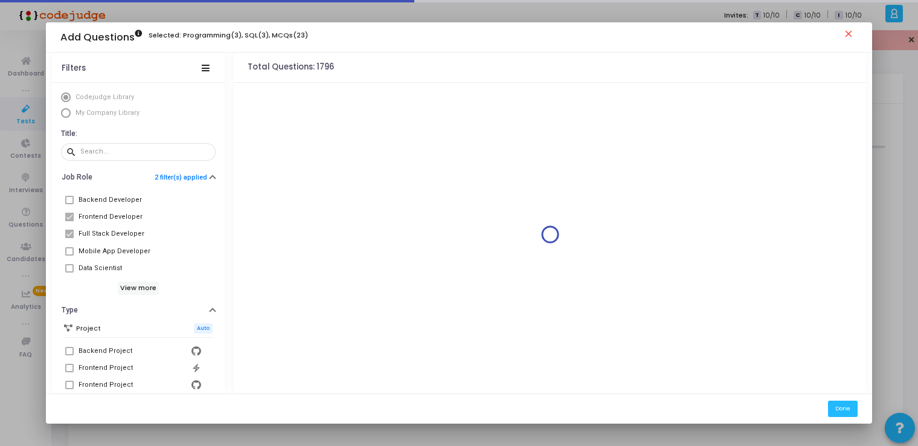
click at [68, 200] on span at bounding box center [69, 200] width 8 height 8
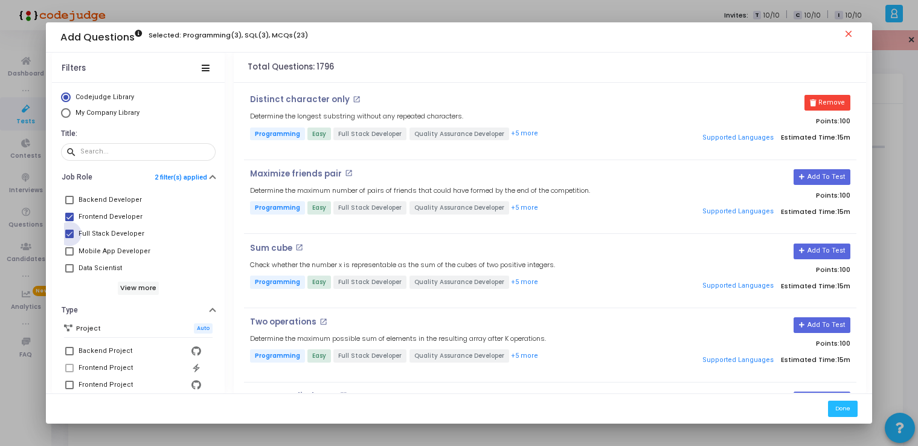
click at [67, 236] on span at bounding box center [69, 234] width 8 height 8
click at [69, 238] on input "Full Stack Developer" at bounding box center [69, 238] width 1 height 1
checkbox input "false"
click at [68, 198] on span at bounding box center [69, 200] width 8 height 8
click at [69, 204] on input "Backend Developer" at bounding box center [69, 204] width 1 height 1
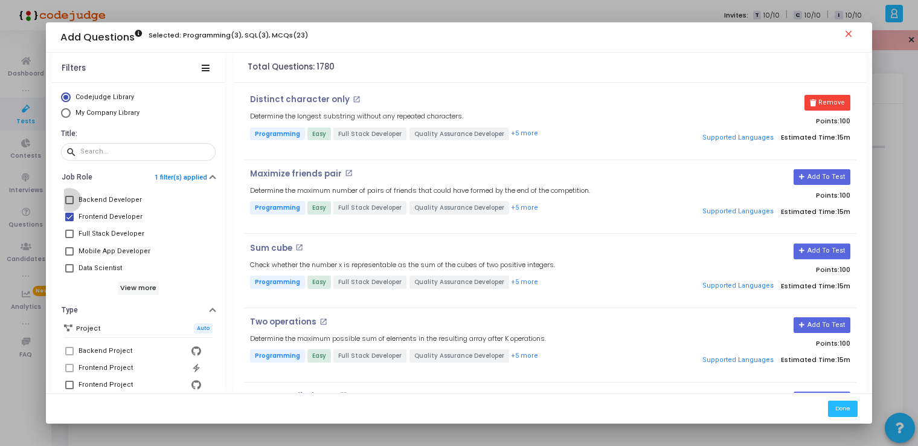
checkbox input "true"
click at [68, 216] on span at bounding box center [69, 217] width 8 height 8
click at [69, 221] on input "Frontend Developer" at bounding box center [69, 221] width 1 height 1
checkbox input "false"
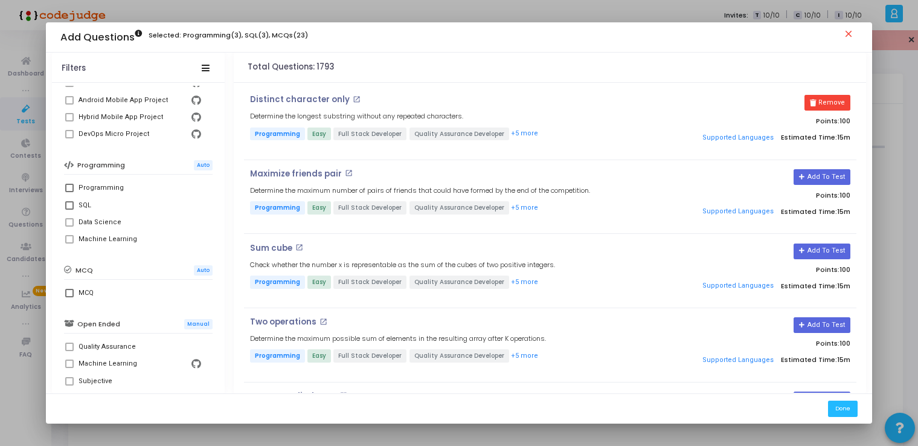
scroll to position [362, 0]
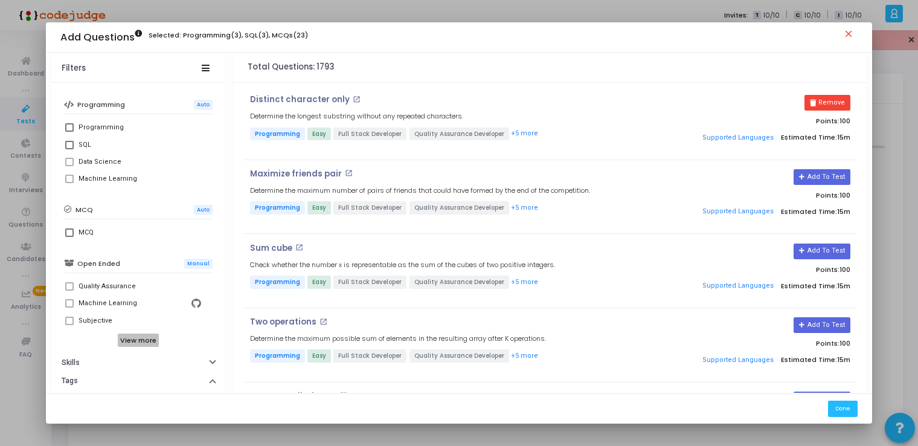
click at [140, 335] on h6 "View more" at bounding box center [139, 339] width 42 height 13
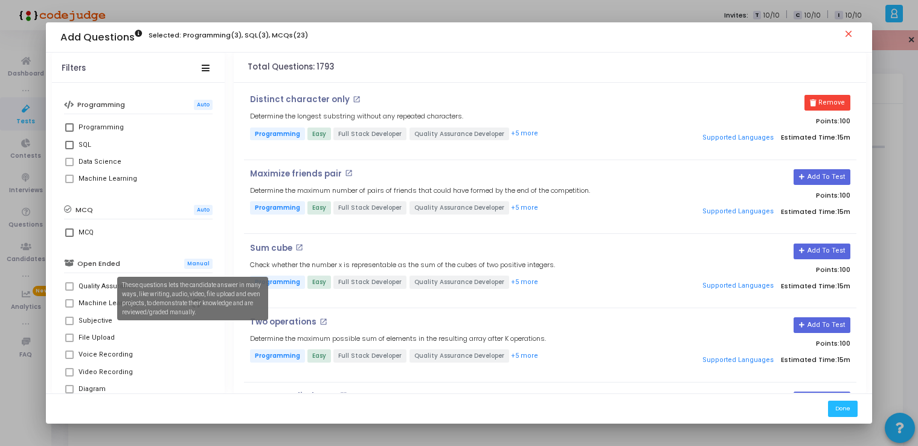
scroll to position [544, 0]
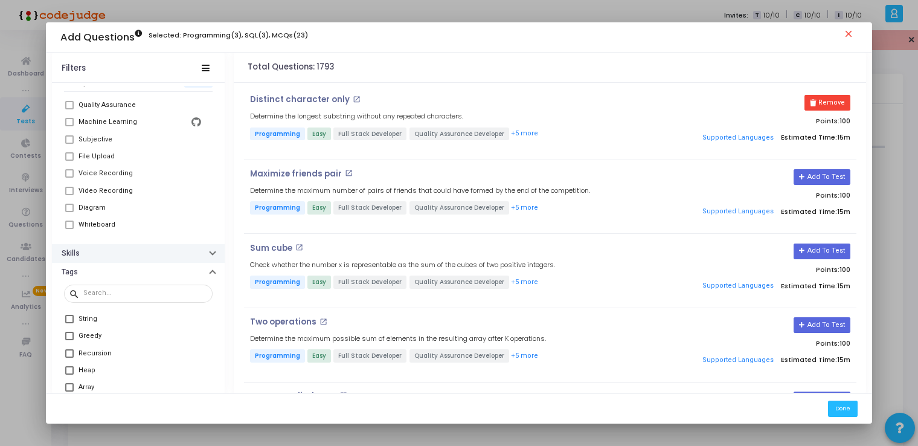
click at [210, 255] on div "button" at bounding box center [212, 254] width 5 height 6
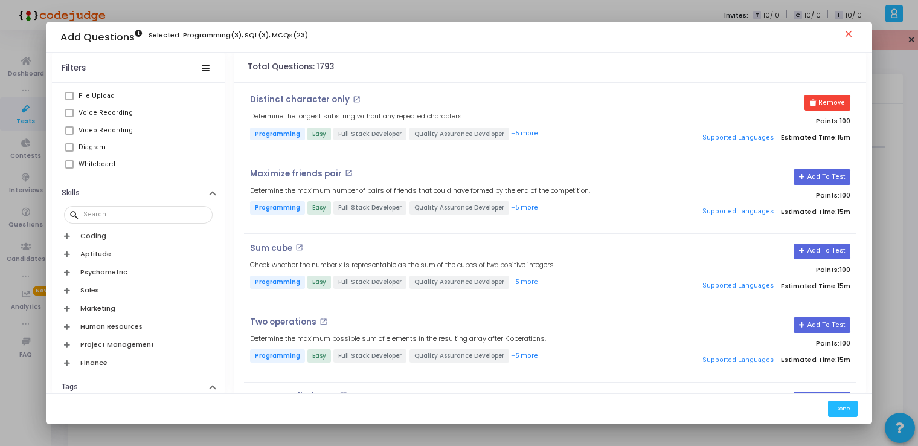
click at [66, 252] on icon at bounding box center [67, 254] width 6 height 7
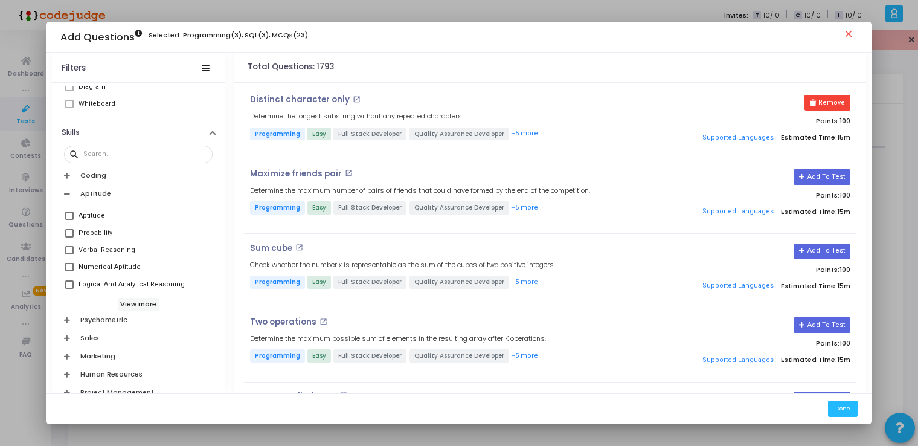
click at [65, 213] on span at bounding box center [69, 215] width 8 height 8
click at [69, 220] on input "Aptitude" at bounding box center [69, 220] width 1 height 1
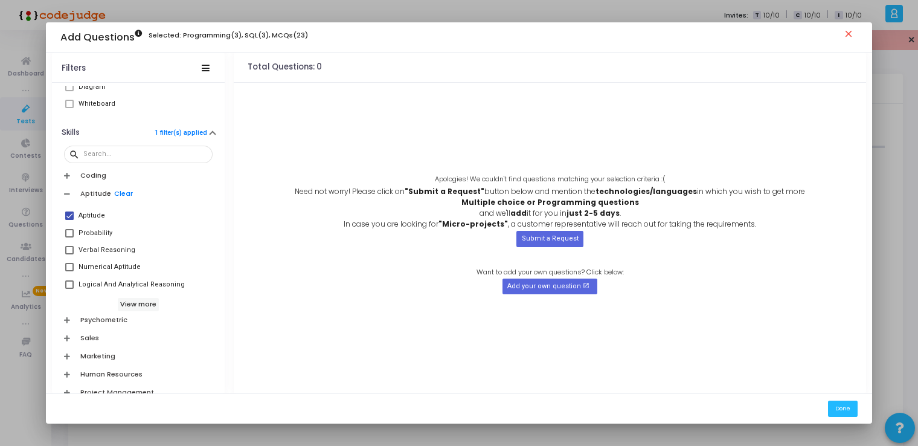
click at [66, 214] on span at bounding box center [69, 215] width 8 height 8
click at [69, 220] on input "Aptitude" at bounding box center [69, 220] width 1 height 1
checkbox input "false"
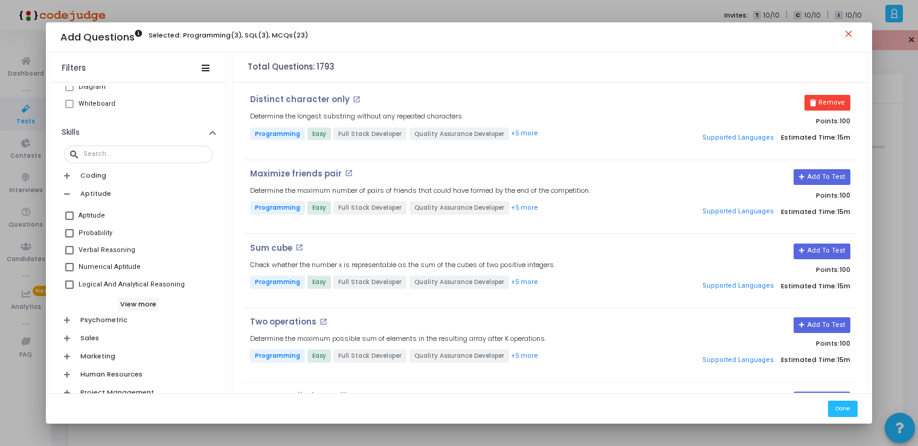
click at [69, 266] on span at bounding box center [69, 267] width 8 height 8
click at [69, 271] on input "Numerical Aptitude" at bounding box center [69, 271] width 1 height 1
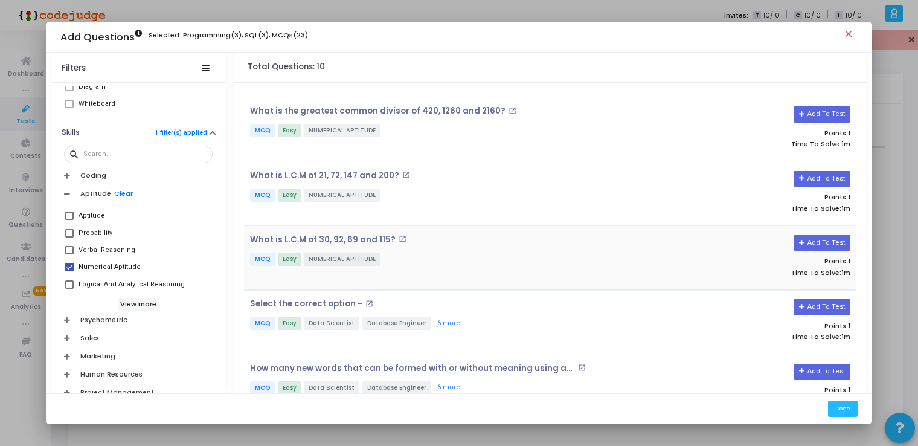
scroll to position [242, 0]
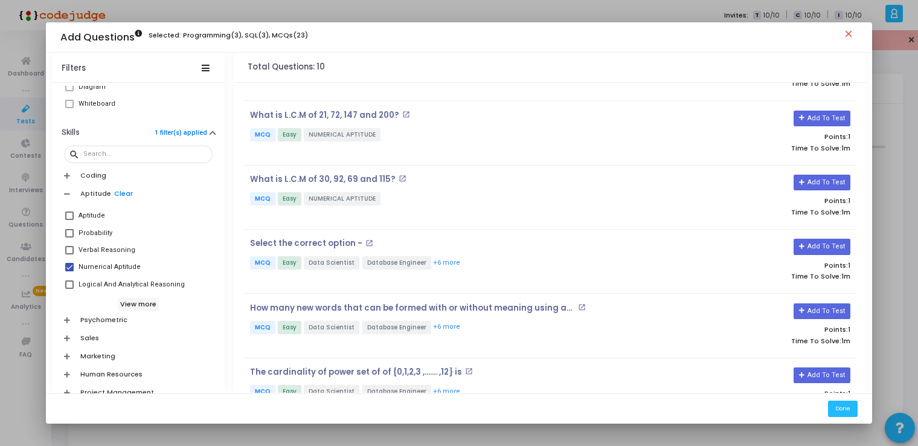
click at [66, 269] on span at bounding box center [69, 267] width 8 height 8
click at [69, 271] on input "Numerical Aptitude" at bounding box center [69, 271] width 1 height 1
checkbox input "false"
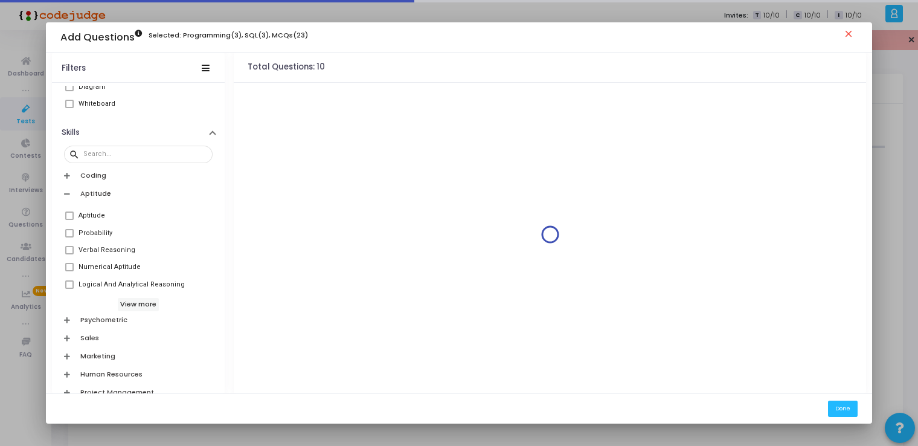
scroll to position [0, 0]
click at [66, 278] on label "Logical And Analytical Reasoning" at bounding box center [138, 284] width 146 height 14
click at [66, 284] on span at bounding box center [69, 284] width 8 height 8
click at [69, 289] on input "Logical And Analytical Reasoning" at bounding box center [69, 289] width 1 height 1
checkbox input "true"
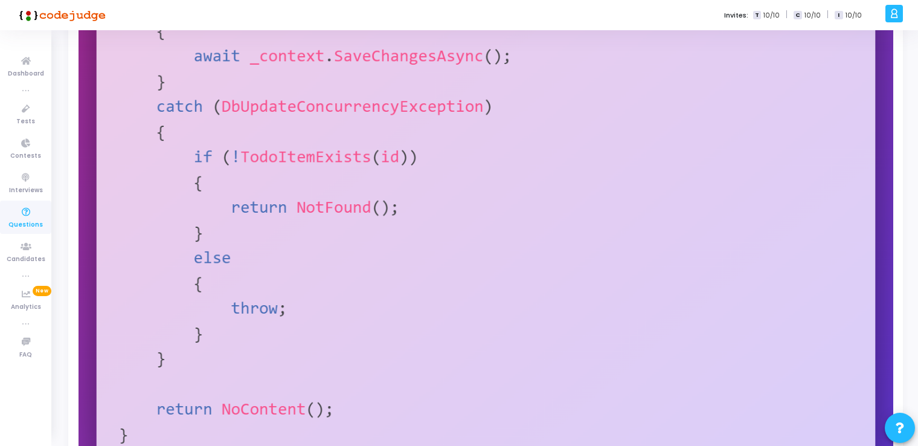
scroll to position [142, 0]
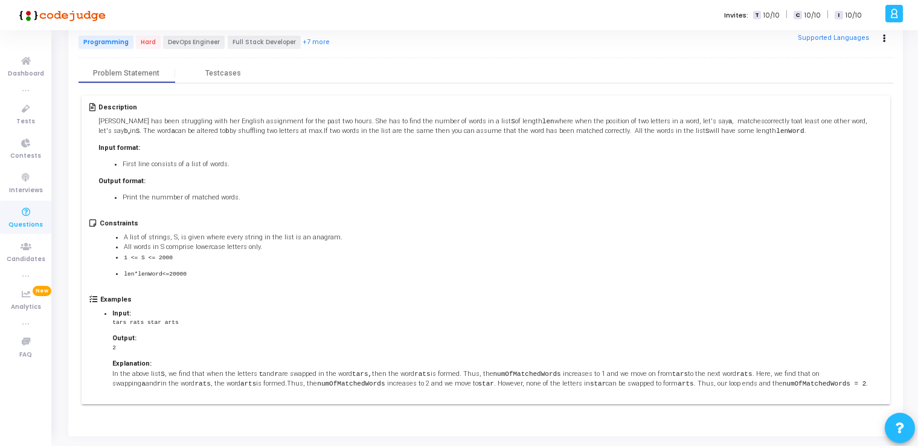
scroll to position [92, 0]
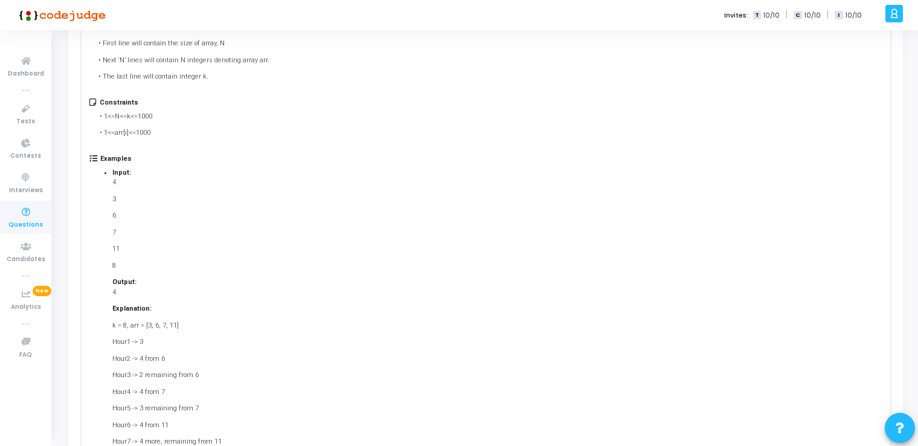
scroll to position [60, 0]
